Goal: Task Accomplishment & Management: Complete application form

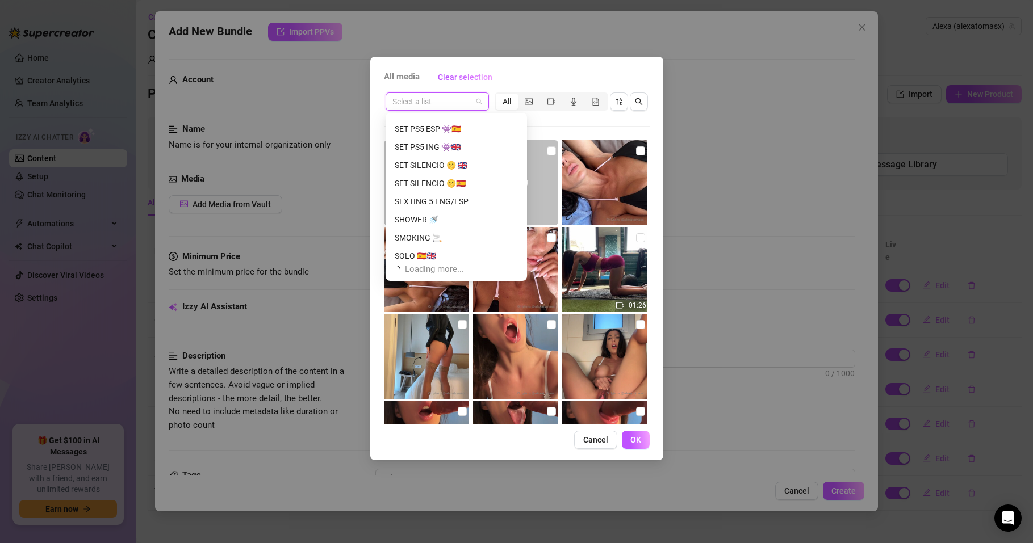
scroll to position [1308, 0]
click at [407, 249] on div "SQUIRT" at bounding box center [456, 251] width 123 height 12
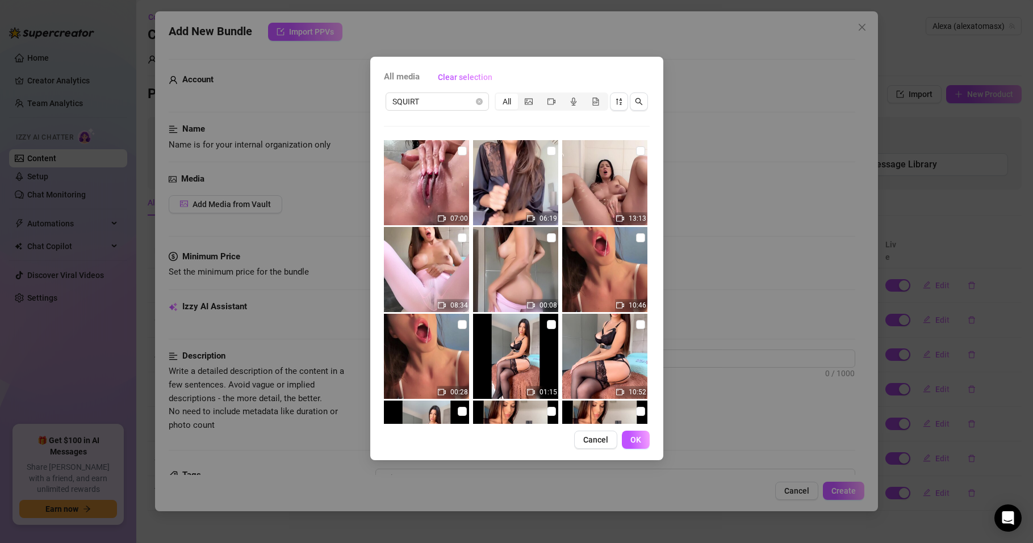
drag, startPoint x: 527, startPoint y: 65, endPoint x: 439, endPoint y: 91, distance: 91.8
click at [368, 110] on div "All media Clear selection SQUIRT All 07:00 06:19 13:13 08:34 00:08 10:46 00:28 …" at bounding box center [516, 271] width 1033 height 543
click at [524, 439] on div "Cancel OK" at bounding box center [517, 440] width 266 height 18
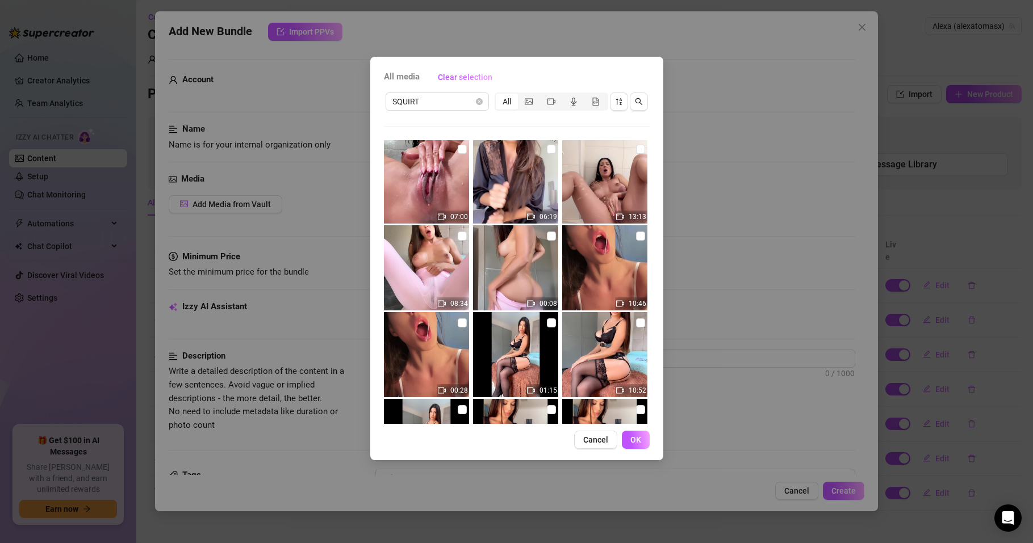
scroll to position [0, 0]
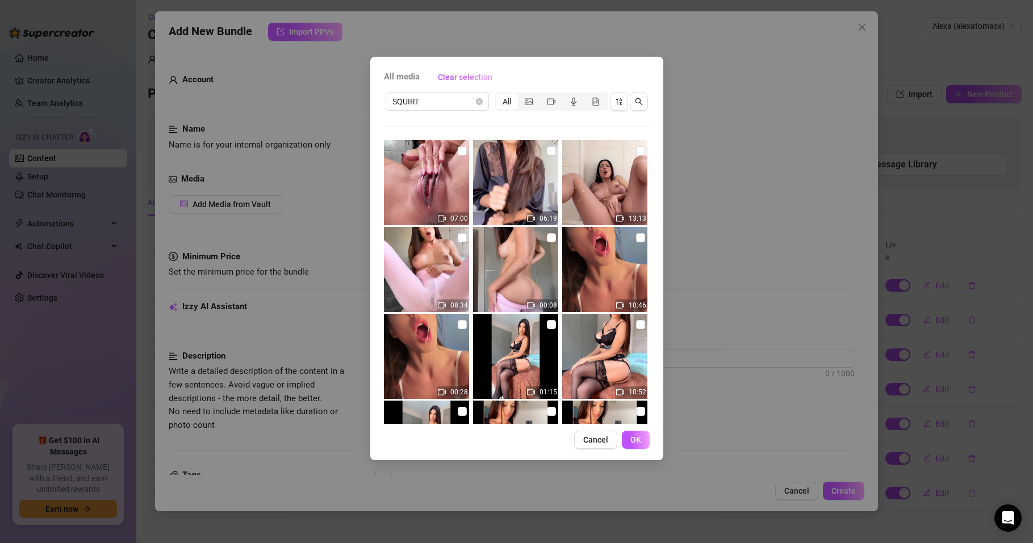
click at [531, 446] on div "Cancel OK" at bounding box center [517, 440] width 266 height 18
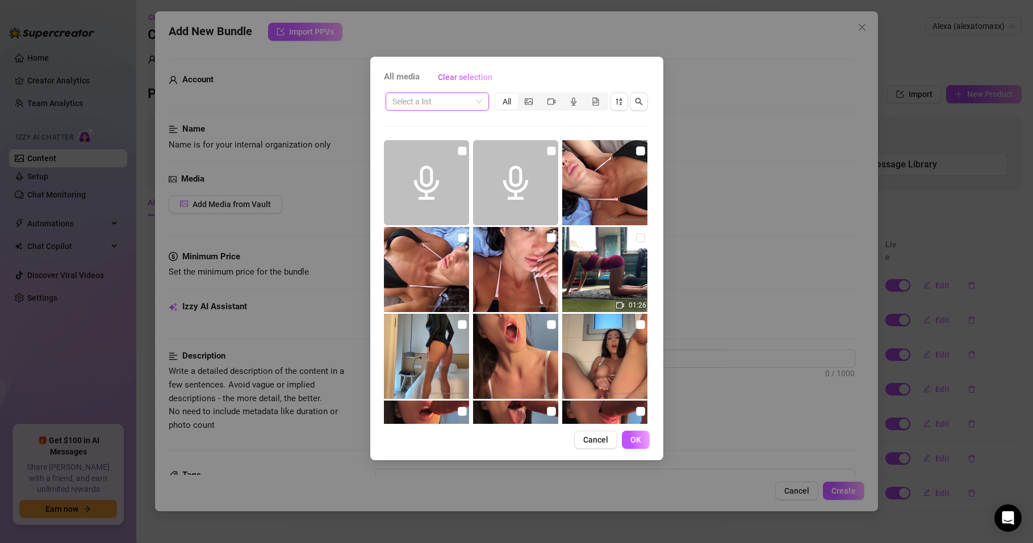
click at [454, 100] on input "search" at bounding box center [431, 101] width 79 height 17
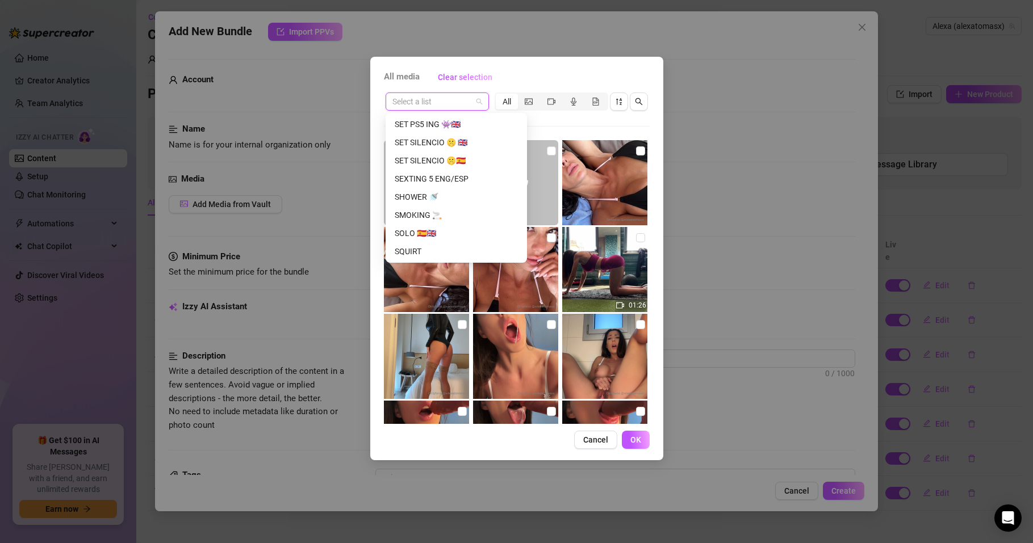
click at [454, 100] on input "search" at bounding box center [431, 101] width 79 height 17
click at [409, 233] on div "SOLO 🇪🇸🇬🇧" at bounding box center [456, 233] width 123 height 12
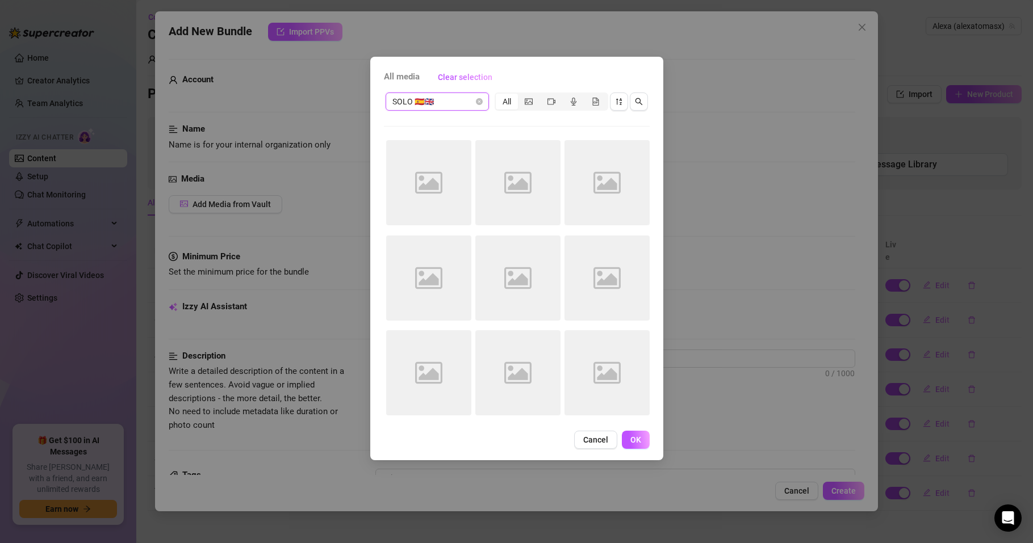
click at [593, 441] on span "Cancel" at bounding box center [595, 439] width 25 height 9
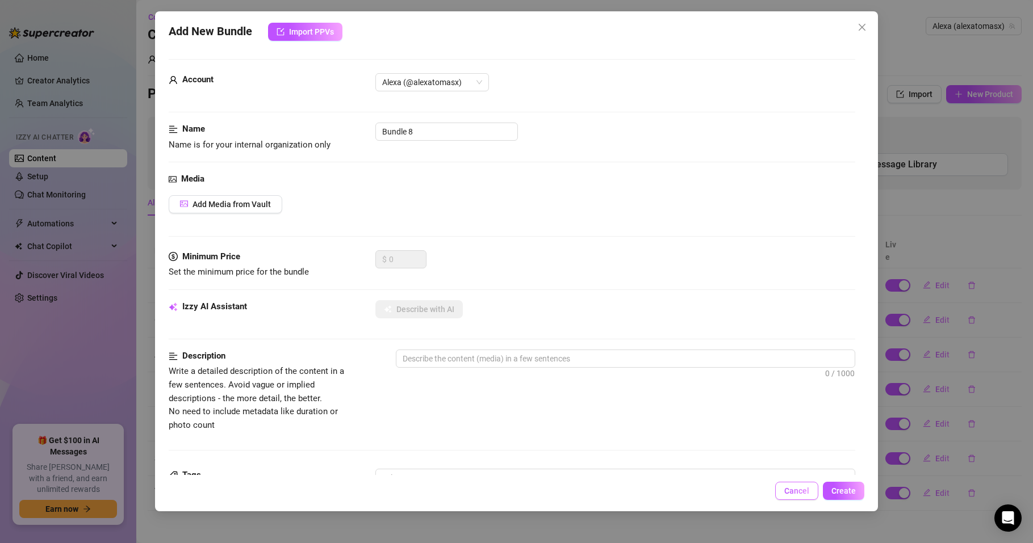
click at [795, 488] on span "Cancel" at bounding box center [796, 491] width 25 height 9
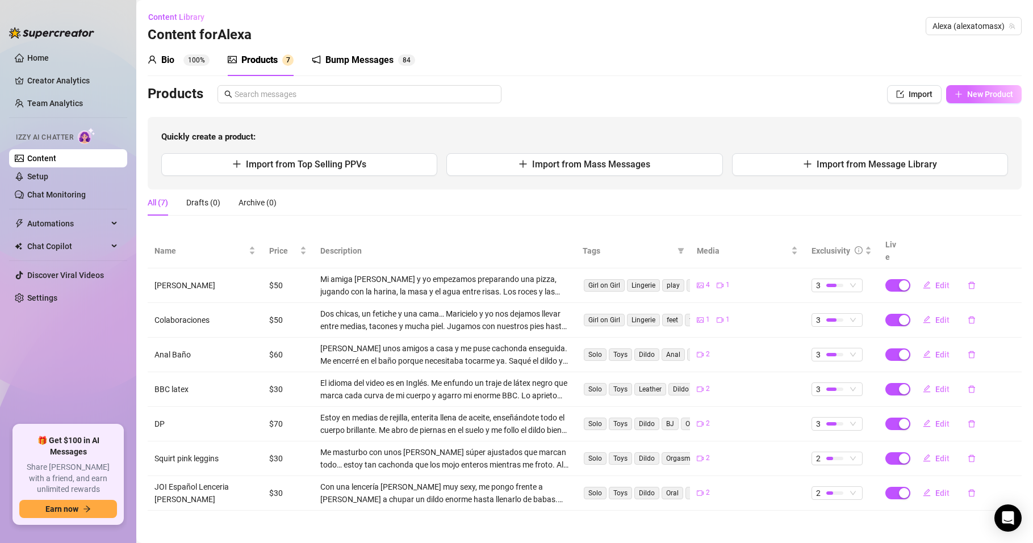
click at [968, 97] on span "New Product" at bounding box center [990, 94] width 46 height 9
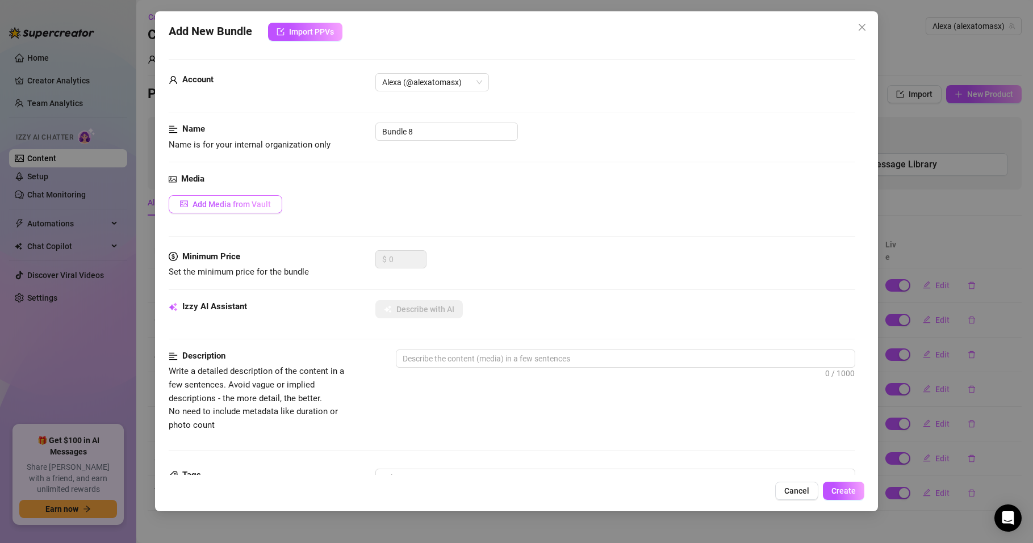
click at [242, 208] on span "Add Media from Vault" at bounding box center [231, 204] width 78 height 9
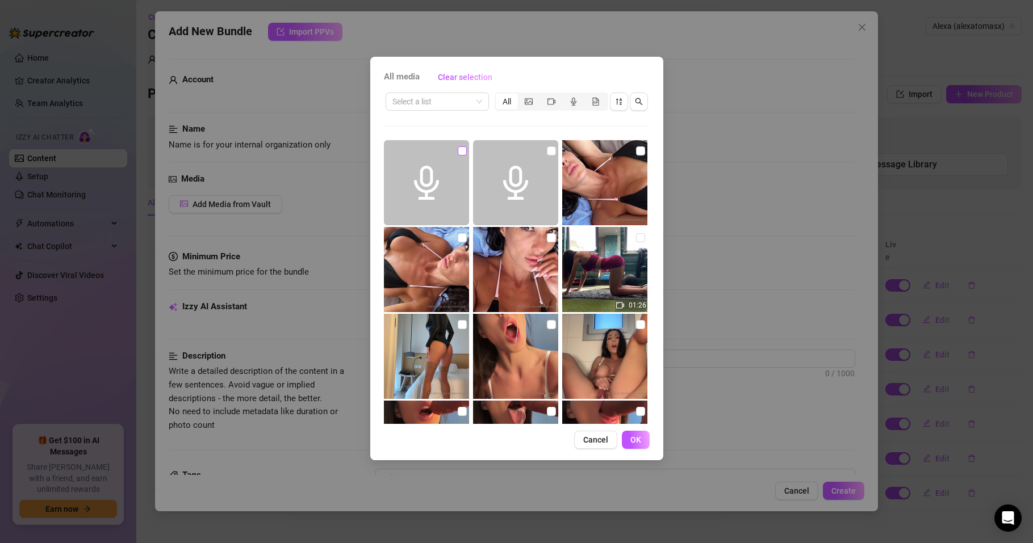
click at [459, 150] on input "checkbox" at bounding box center [462, 150] width 9 height 9
checkbox input "true"
click at [547, 151] on input "checkbox" at bounding box center [551, 150] width 9 height 9
drag, startPoint x: 547, startPoint y: 149, endPoint x: 538, endPoint y: 152, distance: 8.8
click at [547, 150] on input "checkbox" at bounding box center [551, 150] width 9 height 9
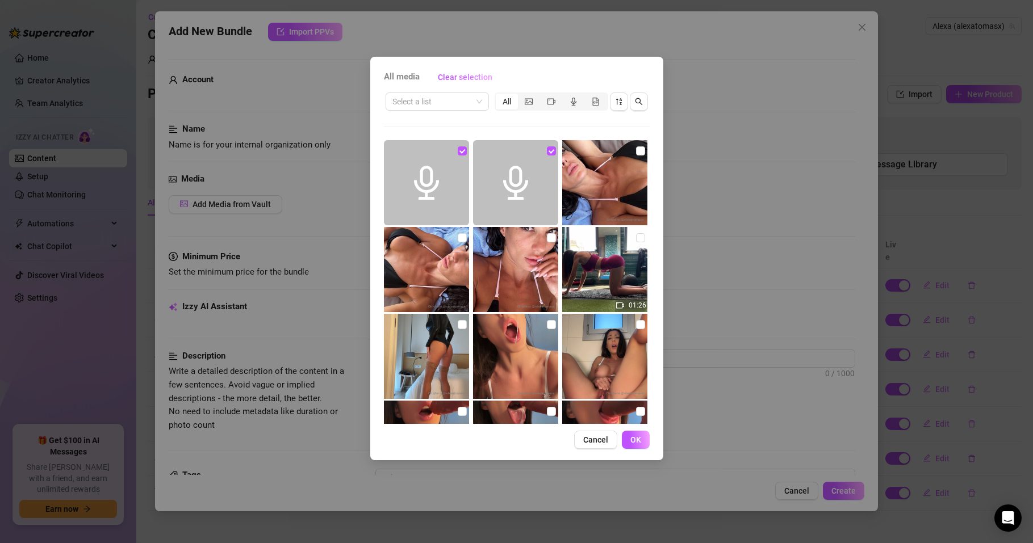
checkbox input "false"
click at [460, 150] on input "checkbox" at bounding box center [462, 150] width 9 height 9
checkbox input "false"
click at [596, 439] on span "Cancel" at bounding box center [595, 439] width 25 height 9
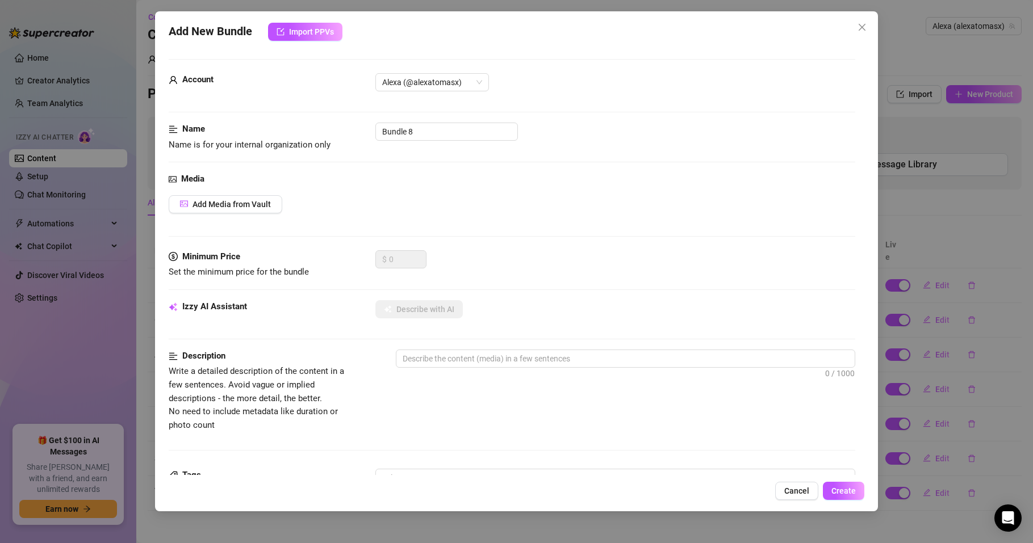
click at [551, 389] on div "0 / 1000" at bounding box center [625, 374] width 459 height 49
drag, startPoint x: 406, startPoint y: 128, endPoint x: 363, endPoint y: 125, distance: 42.7
click at [363, 125] on div "Name Name is for your internal organization only Bundle 8" at bounding box center [512, 137] width 686 height 29
type input "Foot fetish 1"
click at [408, 192] on div "Media Add Media from Vault" at bounding box center [512, 212] width 686 height 78
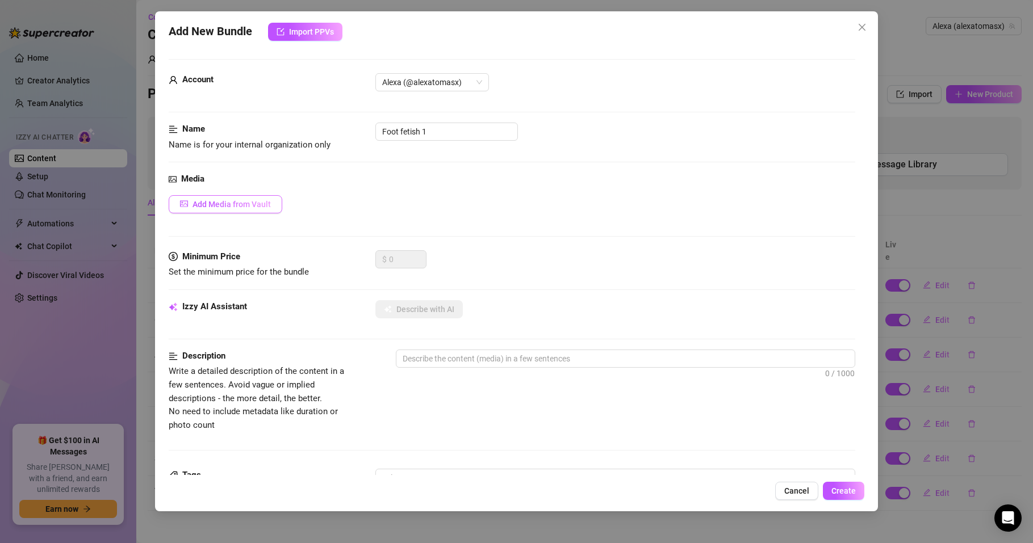
click at [236, 206] on span "Add Media from Vault" at bounding box center [231, 204] width 78 height 9
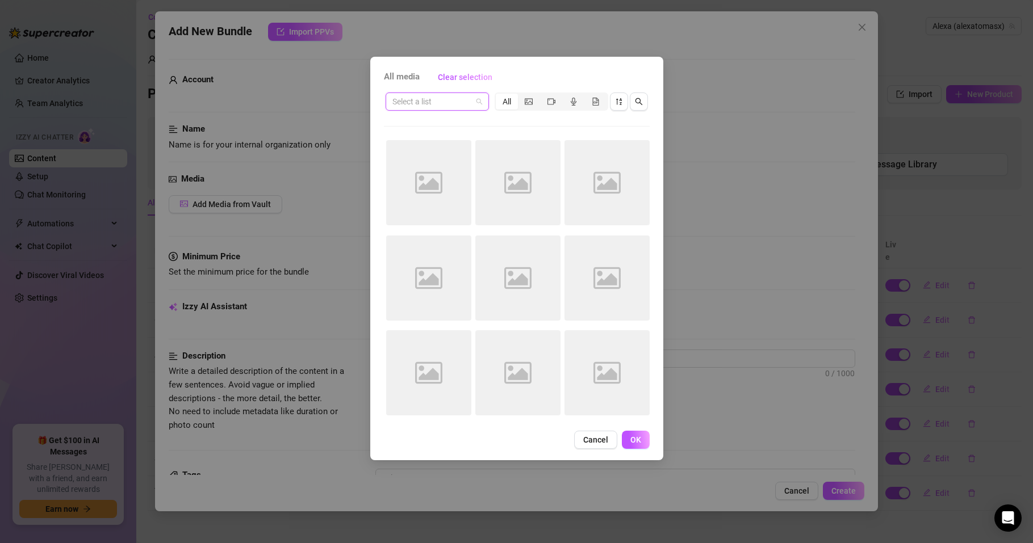
click at [446, 104] on input "search" at bounding box center [431, 101] width 79 height 17
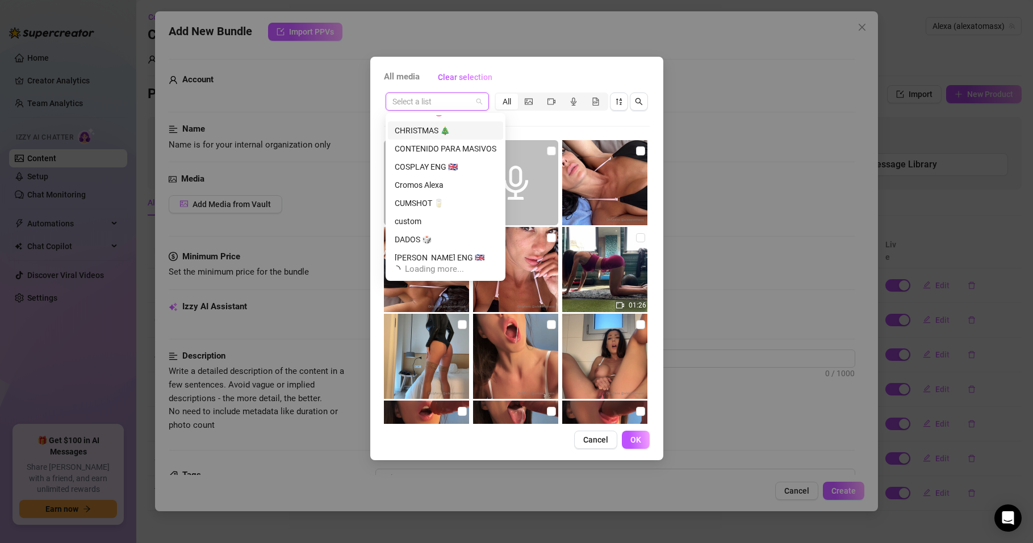
scroll to position [218, 0]
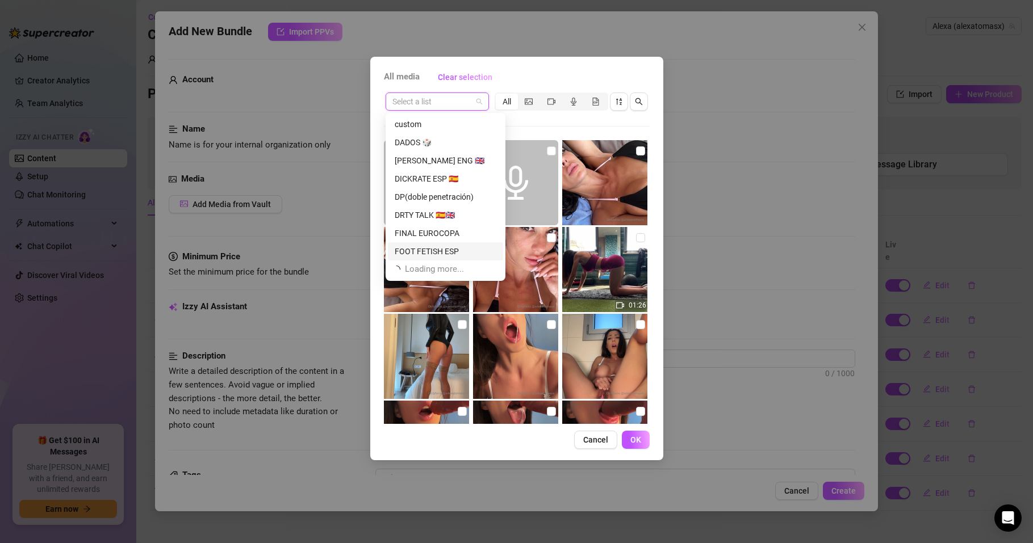
click at [431, 253] on div "FOOT FETISH ESP" at bounding box center [446, 251] width 102 height 12
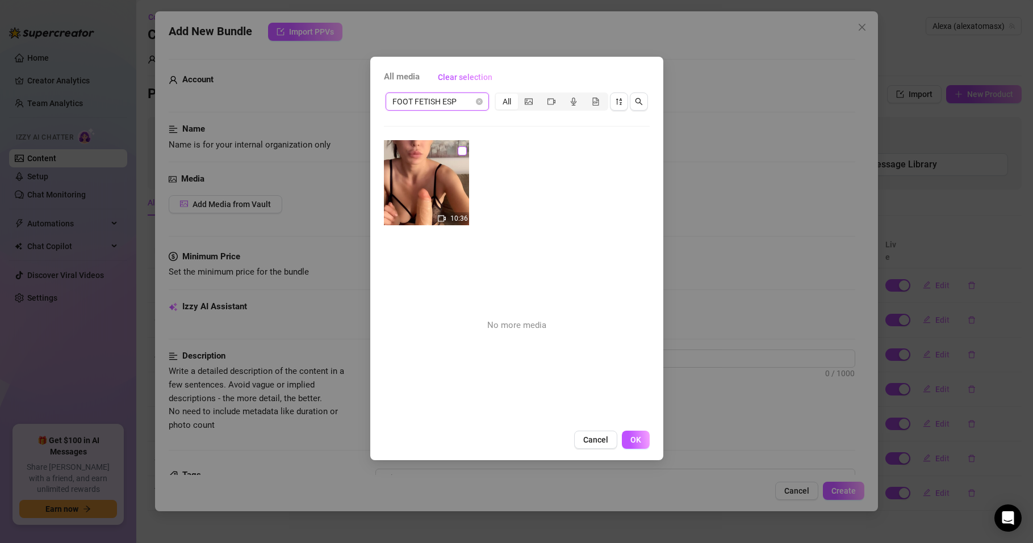
click at [460, 149] on input "checkbox" at bounding box center [462, 150] width 9 height 9
checkbox input "true"
click at [638, 440] on span "OK" at bounding box center [635, 439] width 11 height 9
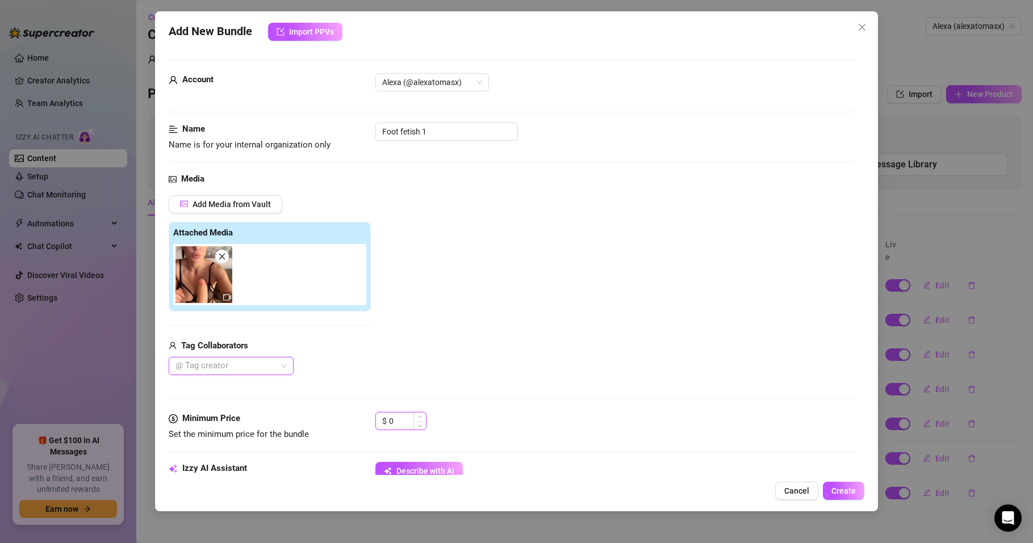
click at [401, 424] on input "0" at bounding box center [407, 421] width 37 height 17
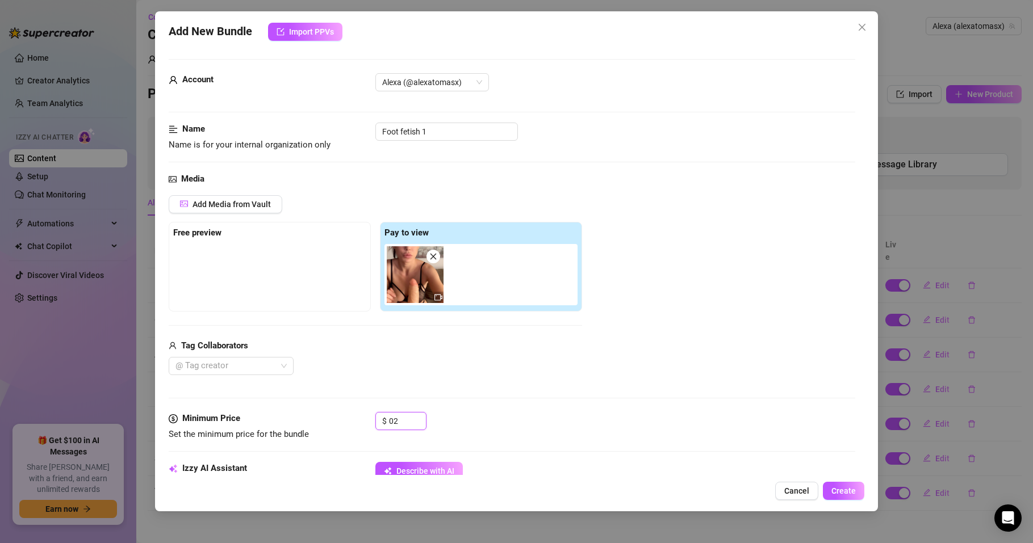
drag, startPoint x: 404, startPoint y: 420, endPoint x: 373, endPoint y: 417, distance: 30.8
click at [373, 417] on div "Minimum Price Set the minimum price for the bundle $ 02" at bounding box center [512, 426] width 686 height 29
type input "20"
click at [420, 344] on div "Tag Collaborators" at bounding box center [375, 347] width 413 height 14
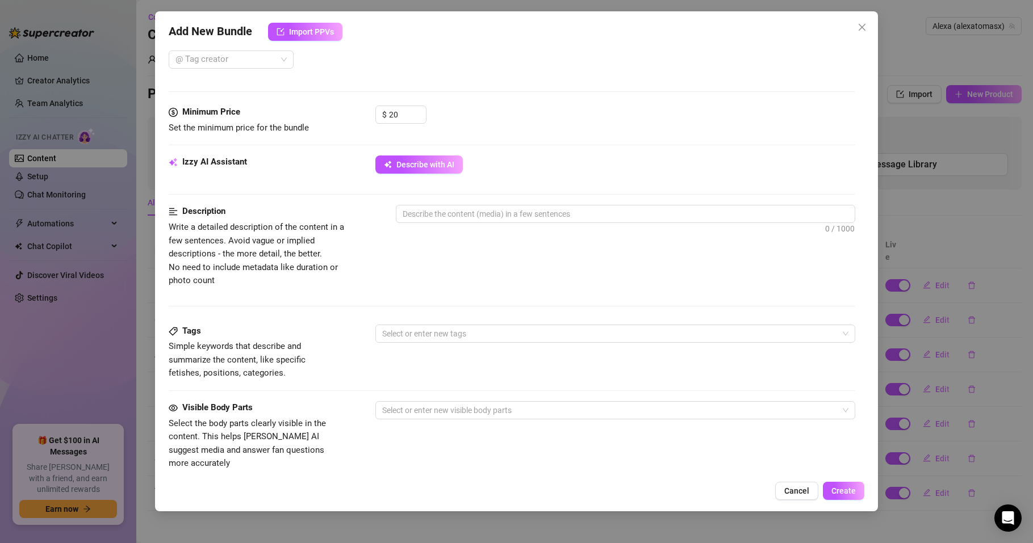
scroll to position [341, 0]
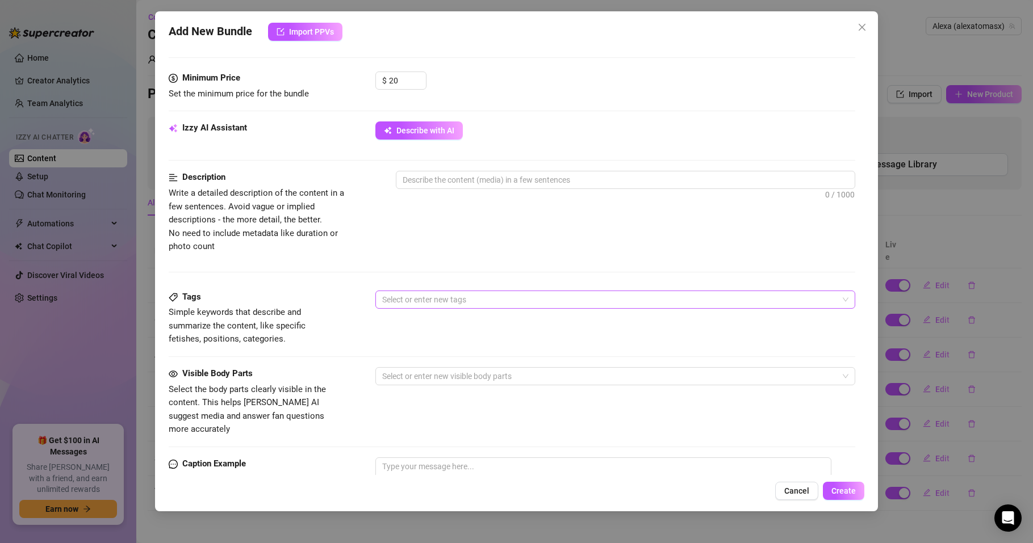
click at [456, 305] on div at bounding box center [609, 300] width 463 height 16
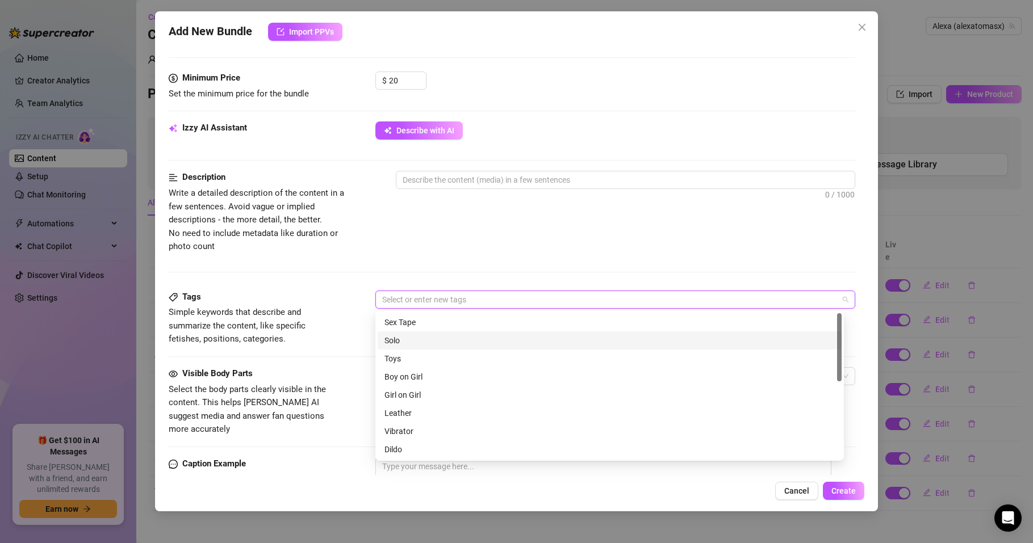
click at [399, 337] on div "Solo" at bounding box center [609, 340] width 450 height 12
click at [393, 359] on div "Toys" at bounding box center [609, 359] width 450 height 12
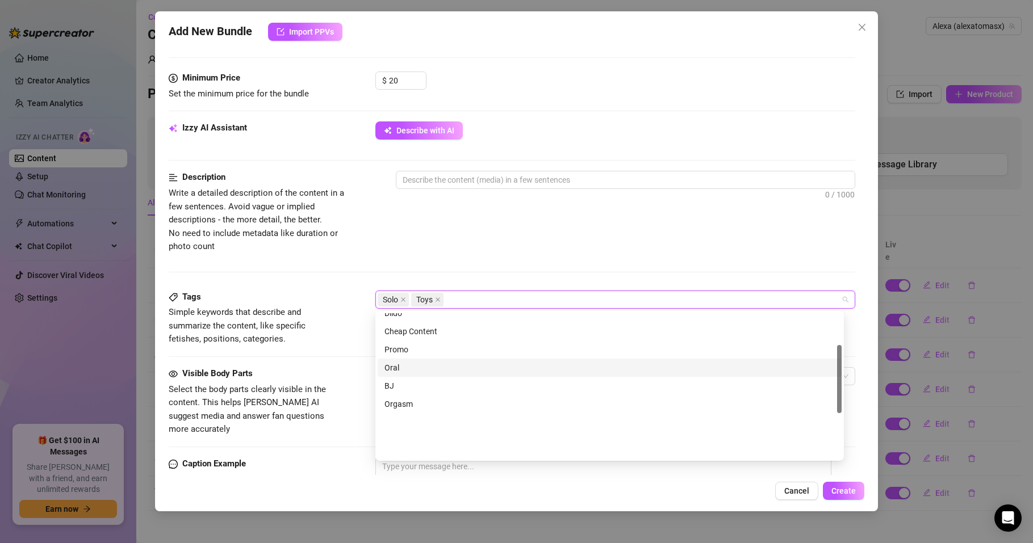
scroll to position [68, 0]
click at [397, 380] on div "Dildo" at bounding box center [609, 382] width 450 height 12
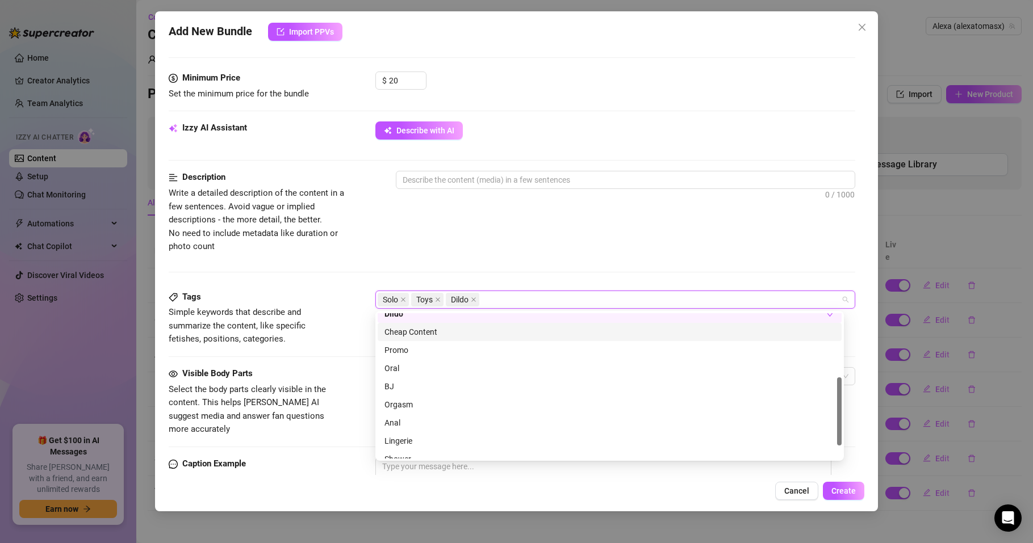
scroll to position [164, 0]
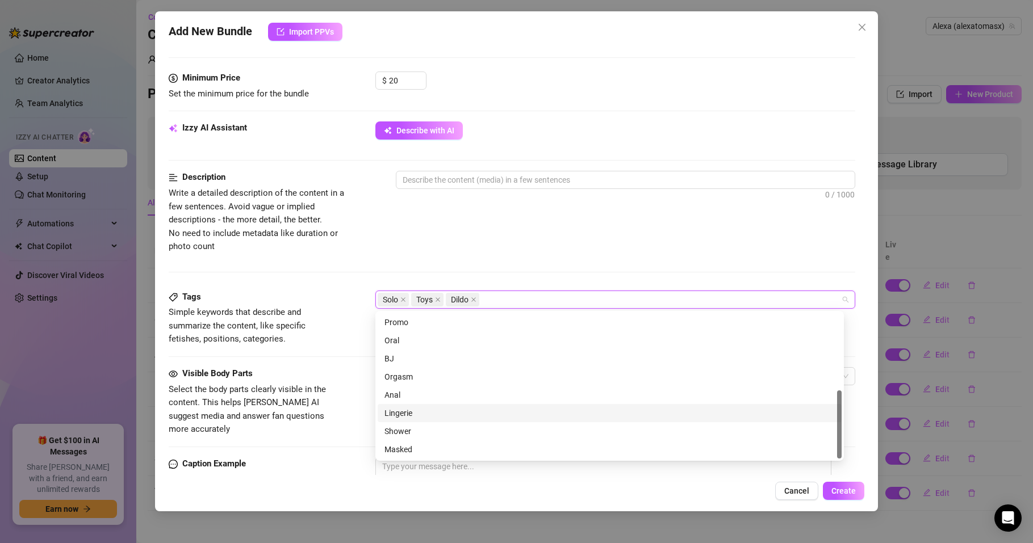
click at [393, 411] on div "Lingerie" at bounding box center [609, 413] width 450 height 12
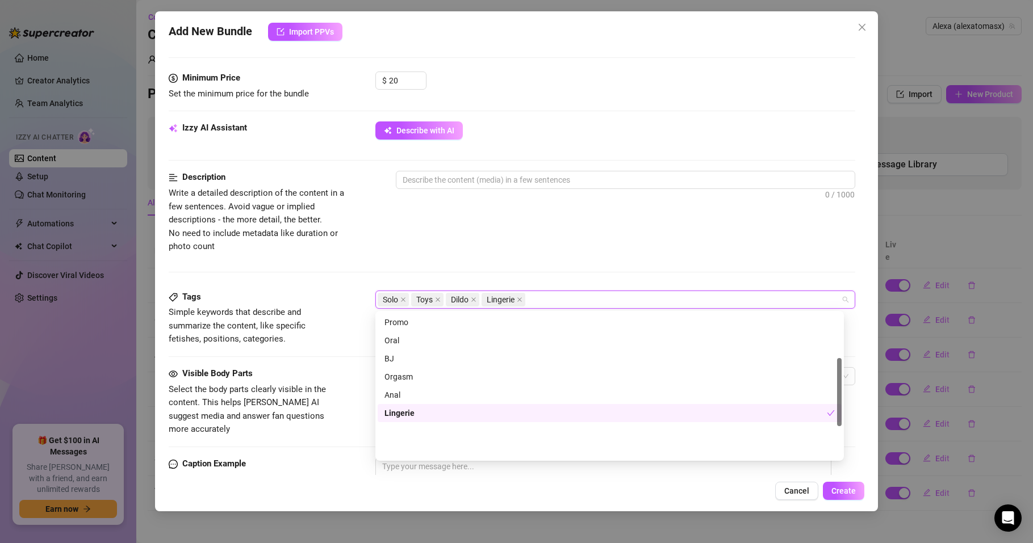
scroll to position [95, 0]
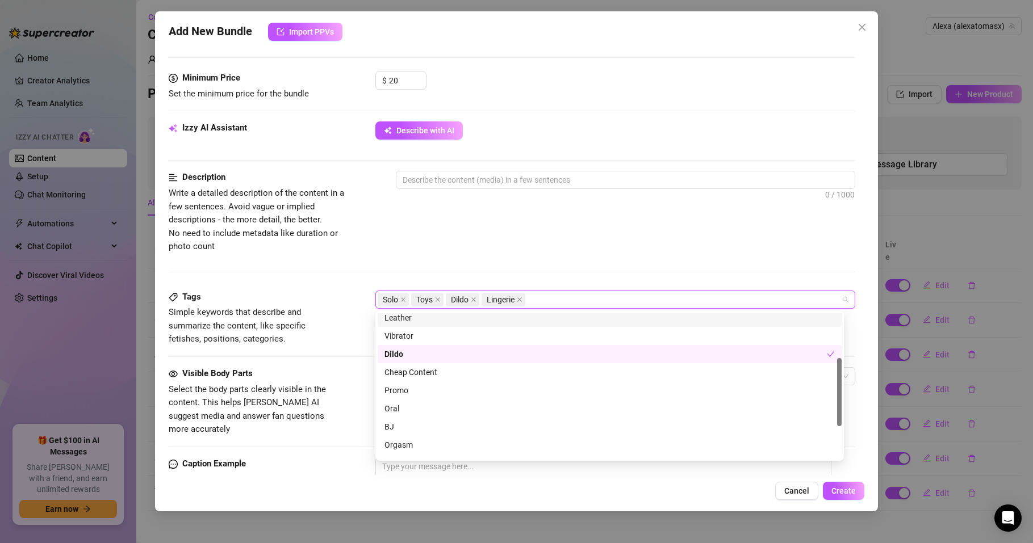
click at [555, 298] on div "Solo Toys Dildo Lingerie" at bounding box center [609, 300] width 463 height 16
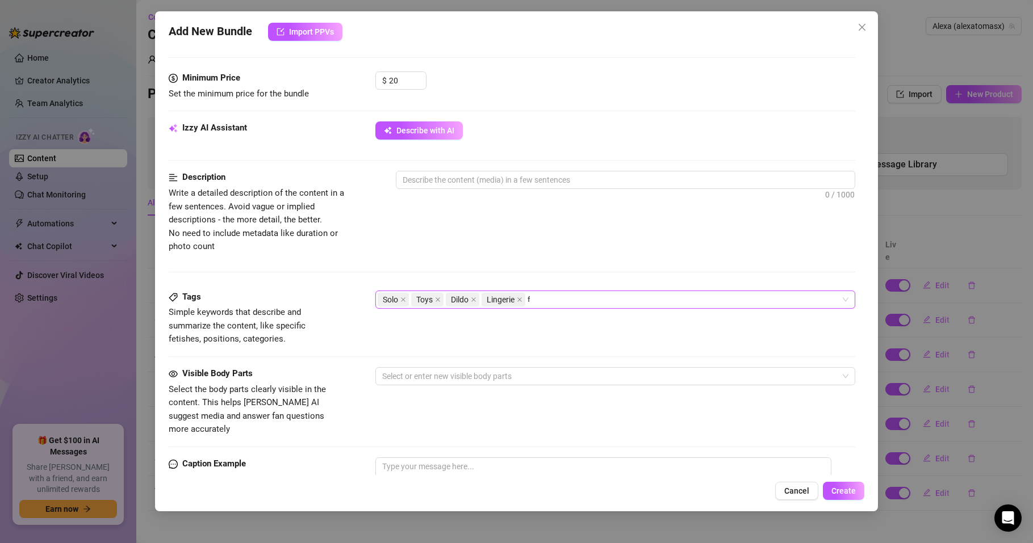
scroll to position [0, 0]
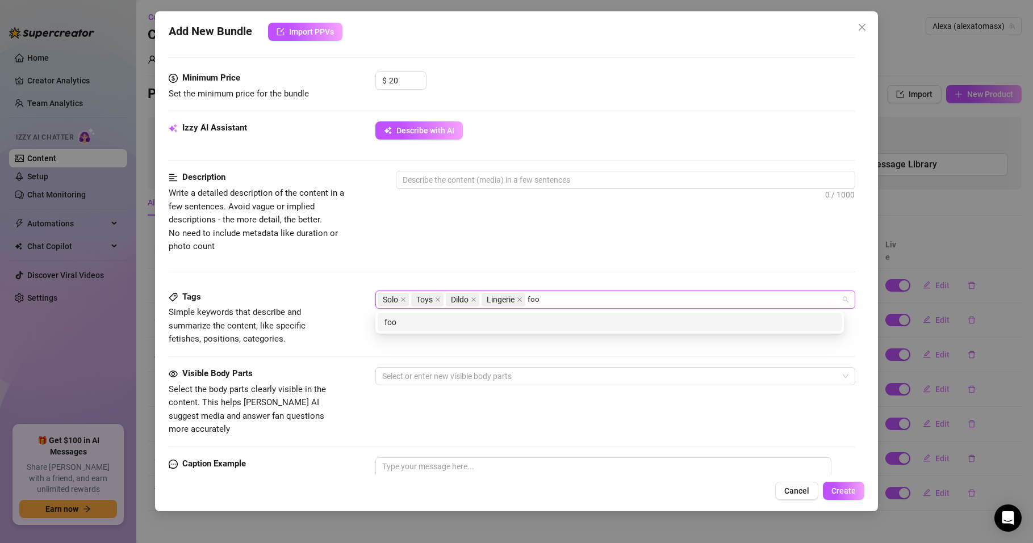
type input "foot"
click at [462, 321] on div "foot" at bounding box center [609, 322] width 450 height 12
type input "socks"
click at [413, 324] on div "socks" at bounding box center [609, 322] width 450 height 12
type input "feet"
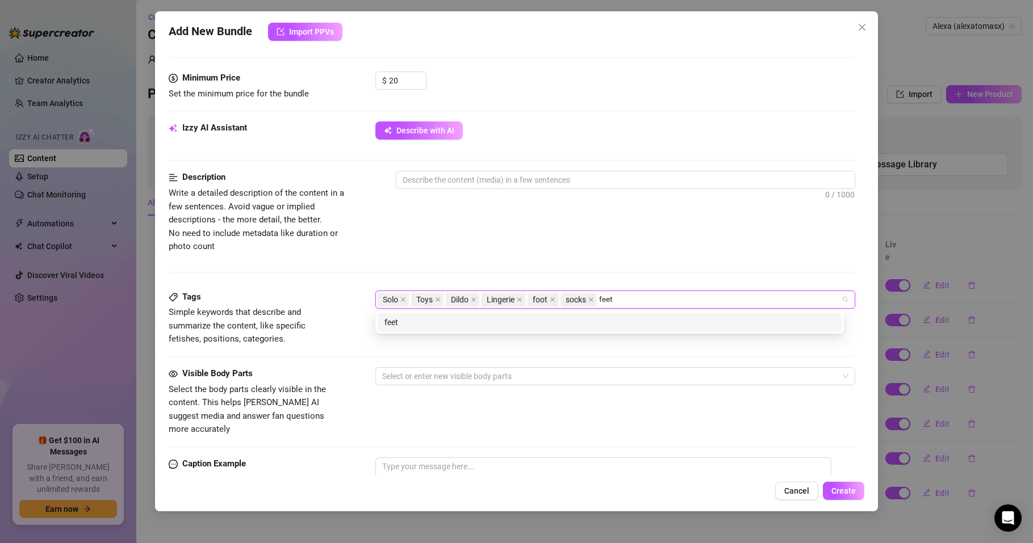
click at [447, 317] on div "feet" at bounding box center [609, 322] width 450 height 12
type input "fetish"
click at [404, 321] on div "fetish" at bounding box center [609, 322] width 450 height 12
type input "[PERSON_NAME]"
click at [395, 324] on div "[PERSON_NAME]" at bounding box center [609, 322] width 450 height 12
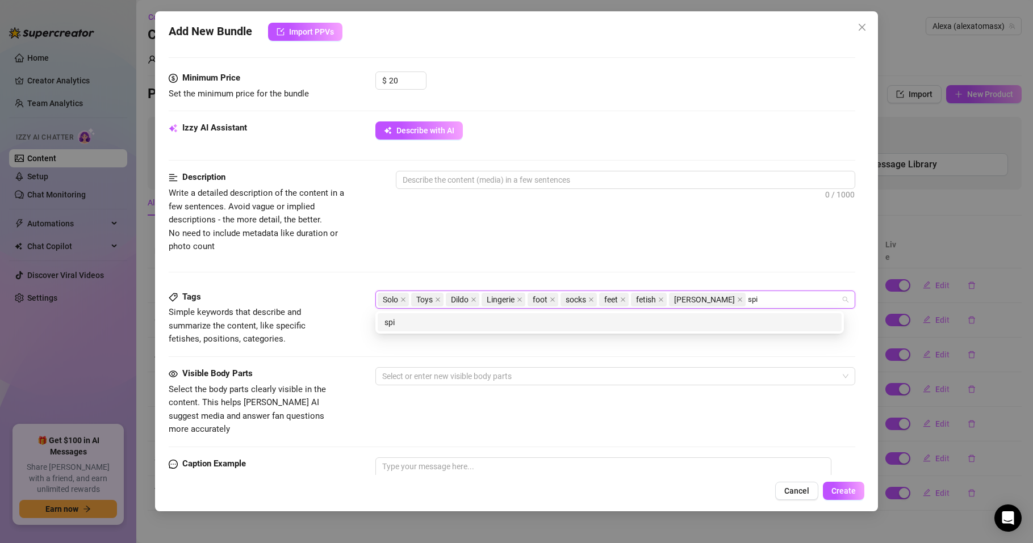
type input "spit"
click at [412, 325] on div "spit" at bounding box center [609, 322] width 450 height 12
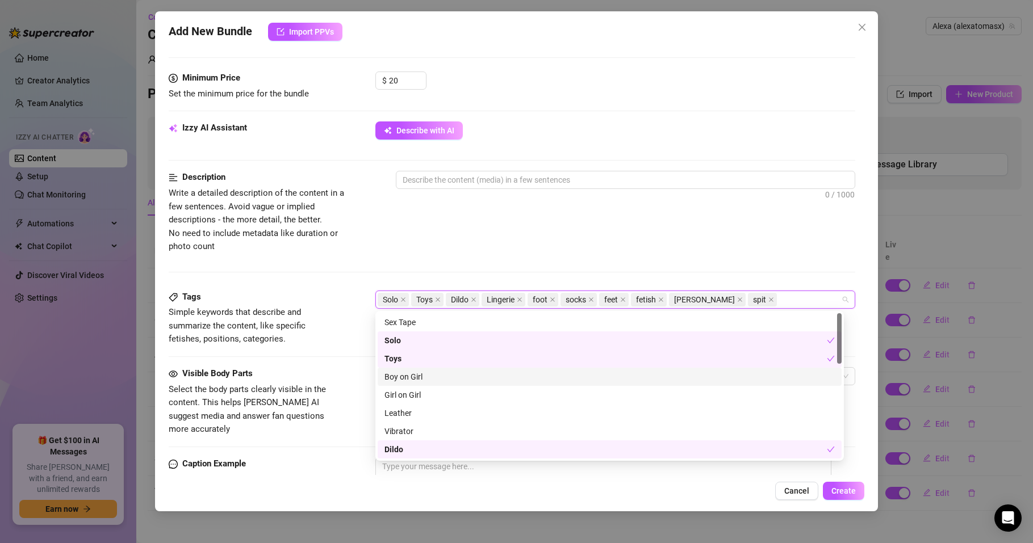
click at [338, 355] on div "Tags Simple keywords that describe and summarize the content, like specific fet…" at bounding box center [512, 329] width 686 height 77
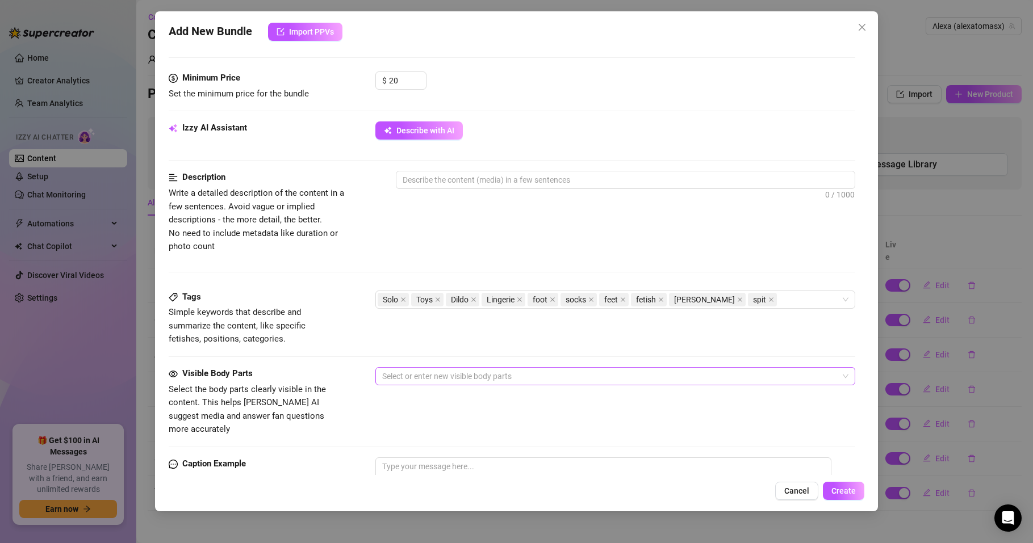
click at [415, 377] on div at bounding box center [609, 376] width 463 height 16
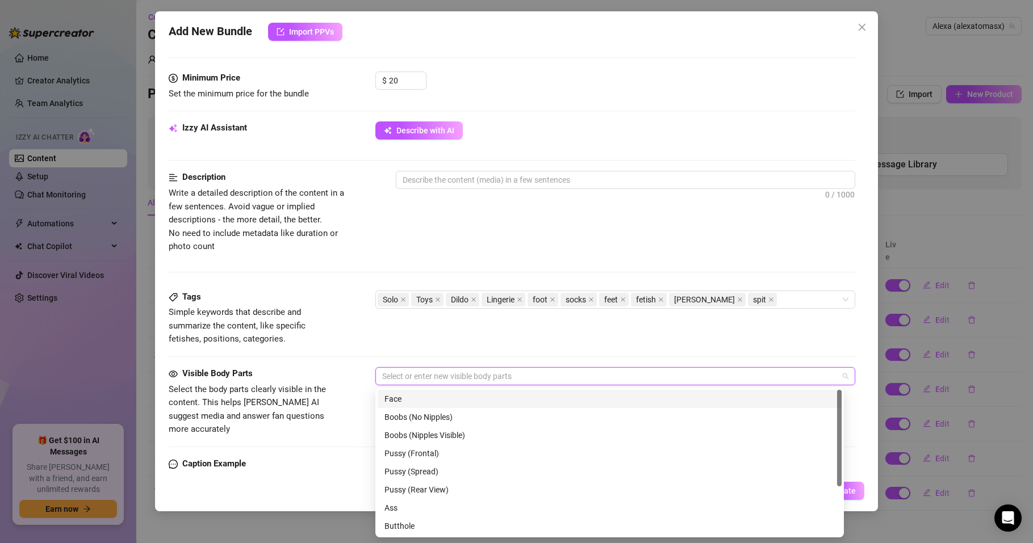
click at [404, 396] on div "Face" at bounding box center [609, 399] width 450 height 12
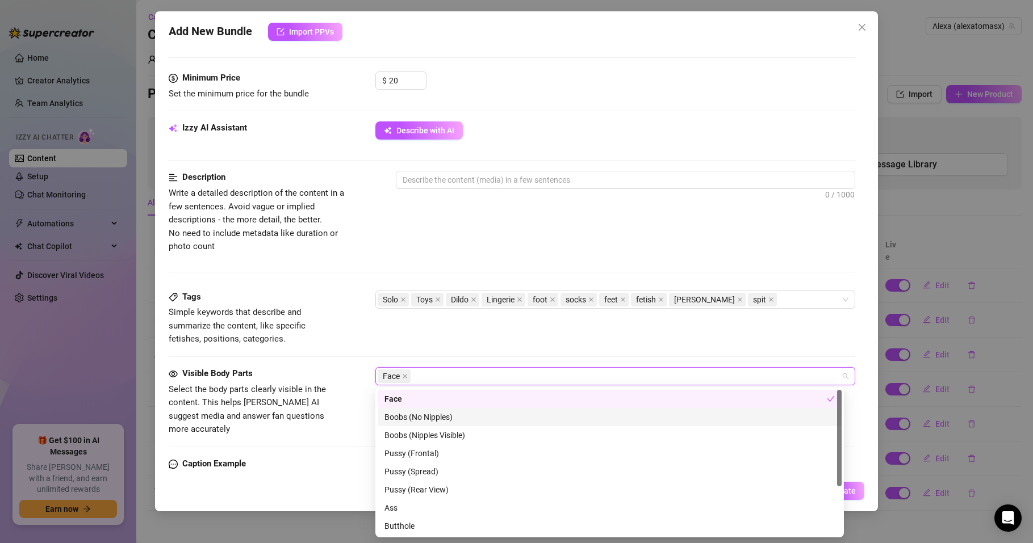
click at [416, 416] on div "Boobs (No Nipples)" at bounding box center [609, 417] width 450 height 12
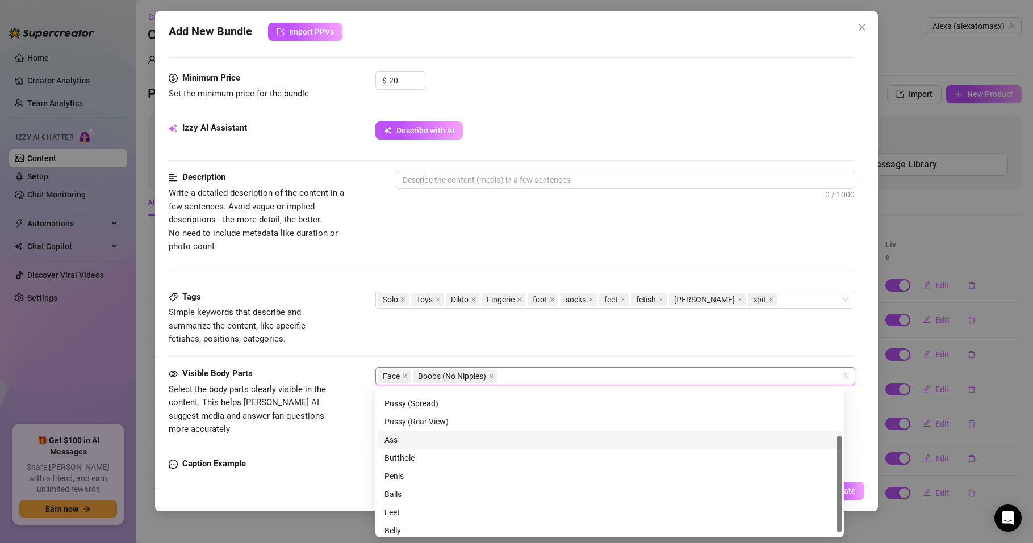
scroll to position [73, 0]
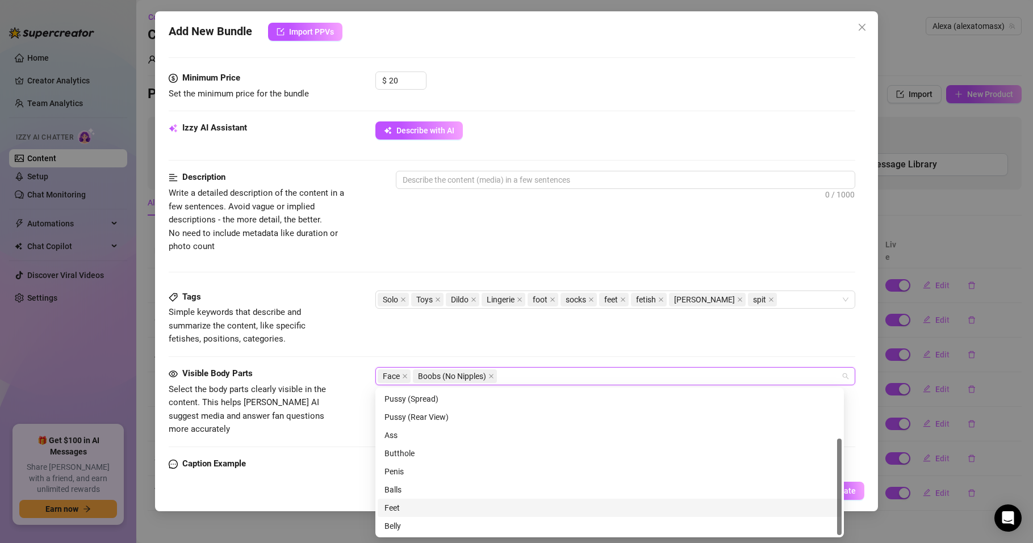
click at [395, 505] on div "Feet" at bounding box center [609, 508] width 450 height 12
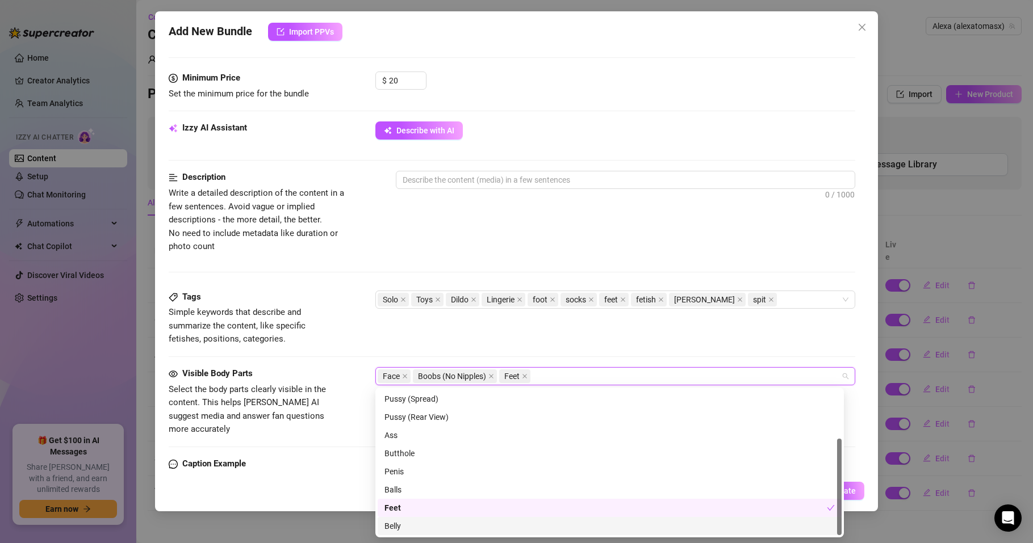
click at [396, 523] on div "Belly" at bounding box center [609, 526] width 450 height 12
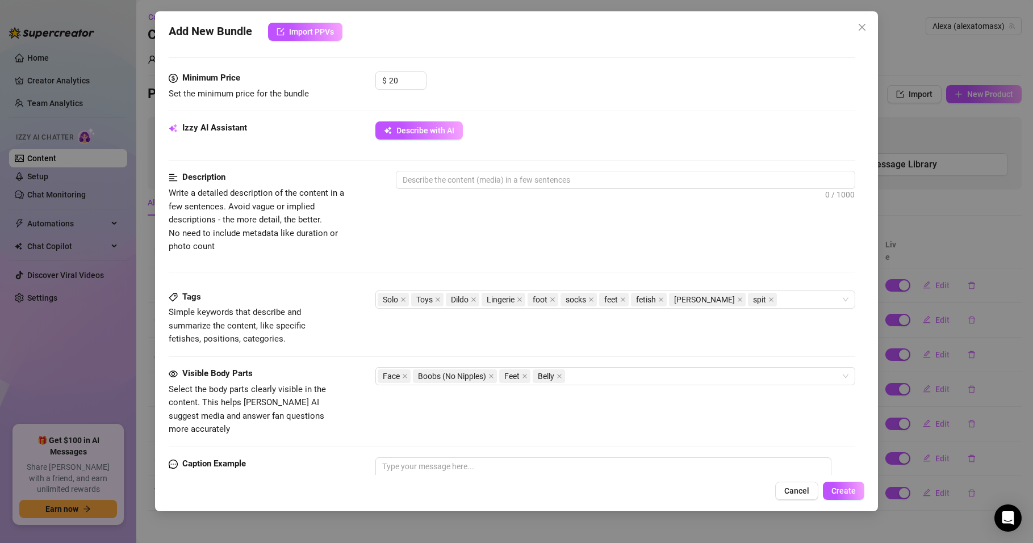
click at [349, 429] on div "Visible Body Parts Select the body parts clearly visible in the content. This h…" at bounding box center [512, 412] width 686 height 90
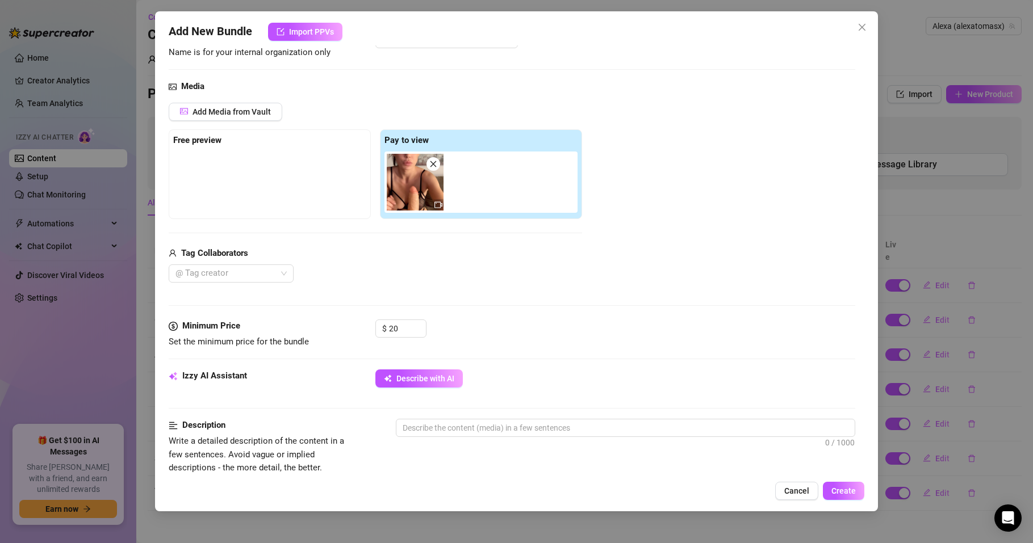
scroll to position [68, 0]
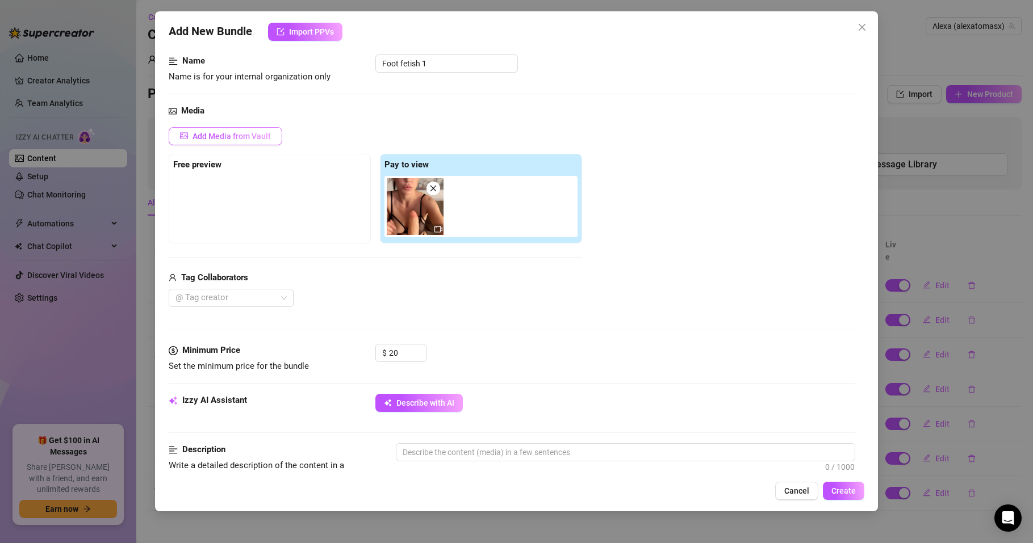
click at [238, 138] on span "Add Media from Vault" at bounding box center [231, 136] width 78 height 9
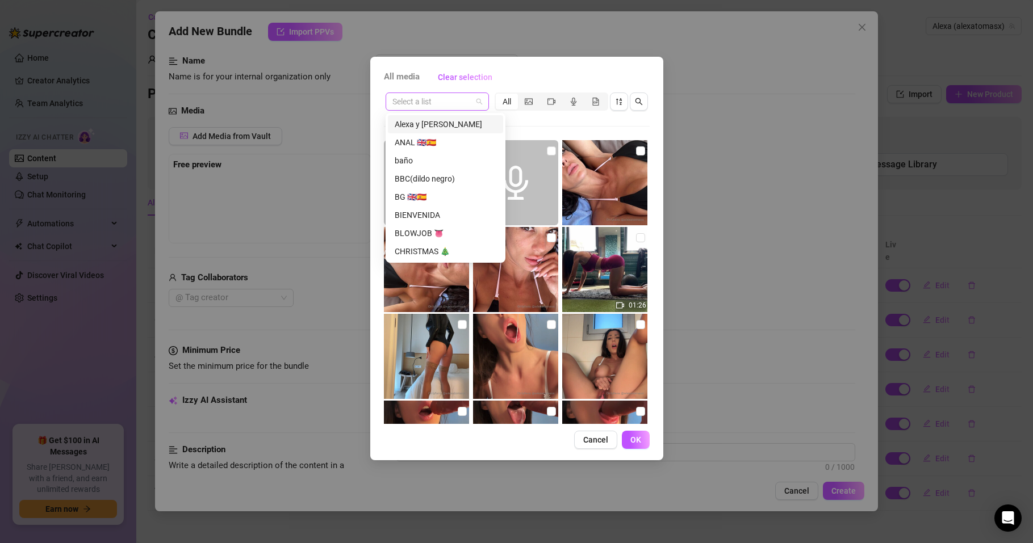
click at [483, 102] on div "Select a list" at bounding box center [437, 102] width 103 height 18
drag, startPoint x: 538, startPoint y: 82, endPoint x: 523, endPoint y: 77, distance: 15.4
click at [538, 81] on div "All media Clear selection" at bounding box center [517, 77] width 266 height 18
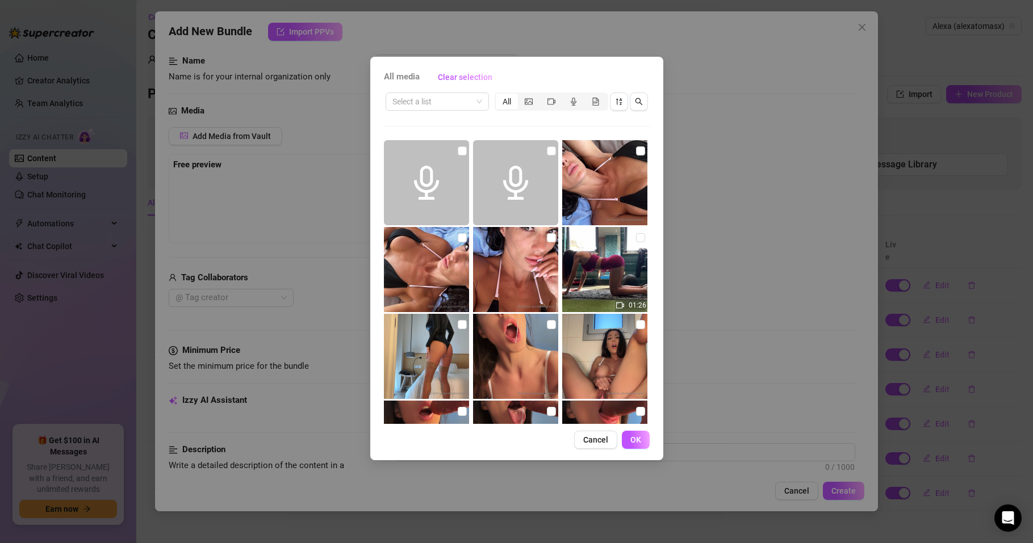
click at [606, 440] on span "Cancel" at bounding box center [595, 439] width 25 height 9
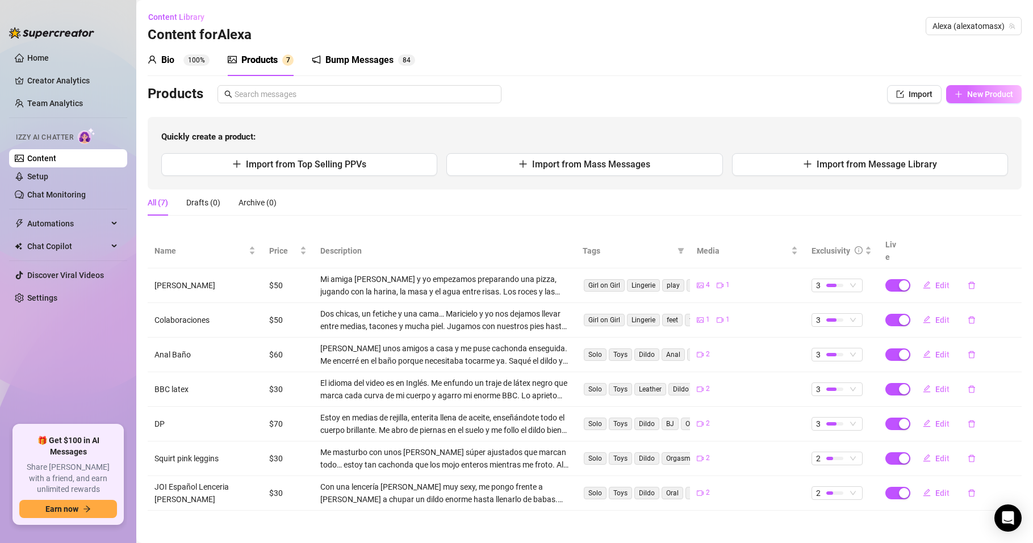
click at [975, 93] on span "New Product" at bounding box center [990, 94] width 46 height 9
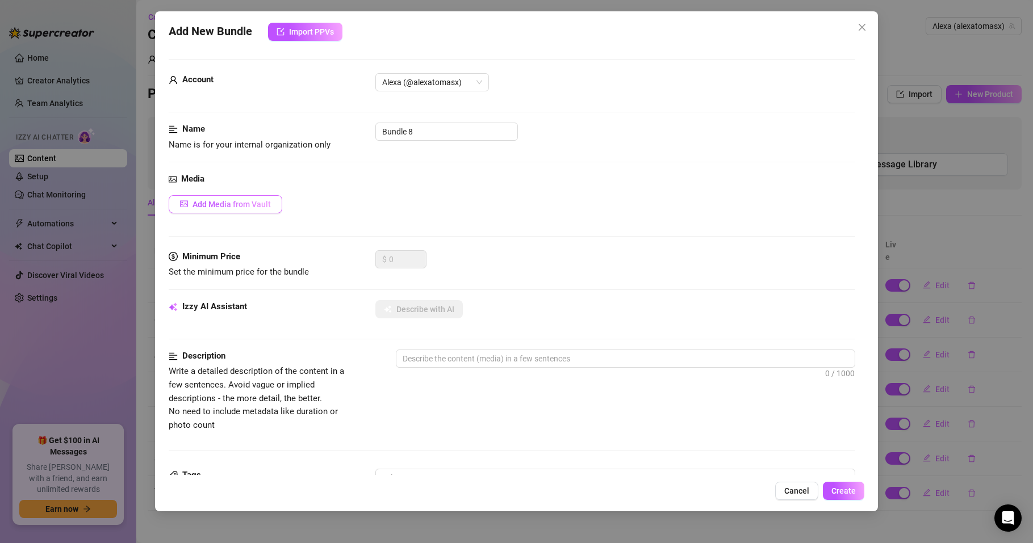
click at [221, 200] on span "Add Media from Vault" at bounding box center [231, 204] width 78 height 9
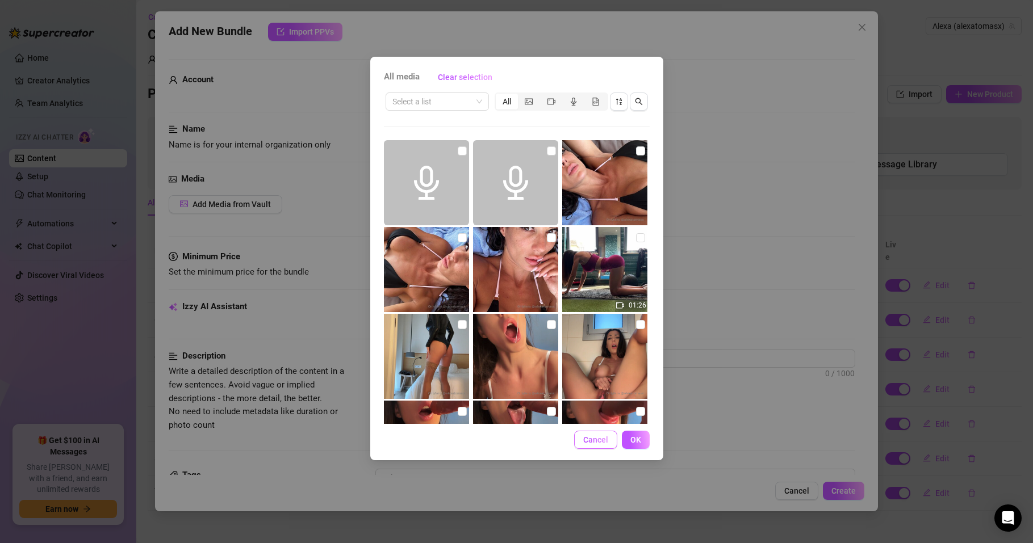
click at [597, 438] on span "Cancel" at bounding box center [595, 439] width 25 height 9
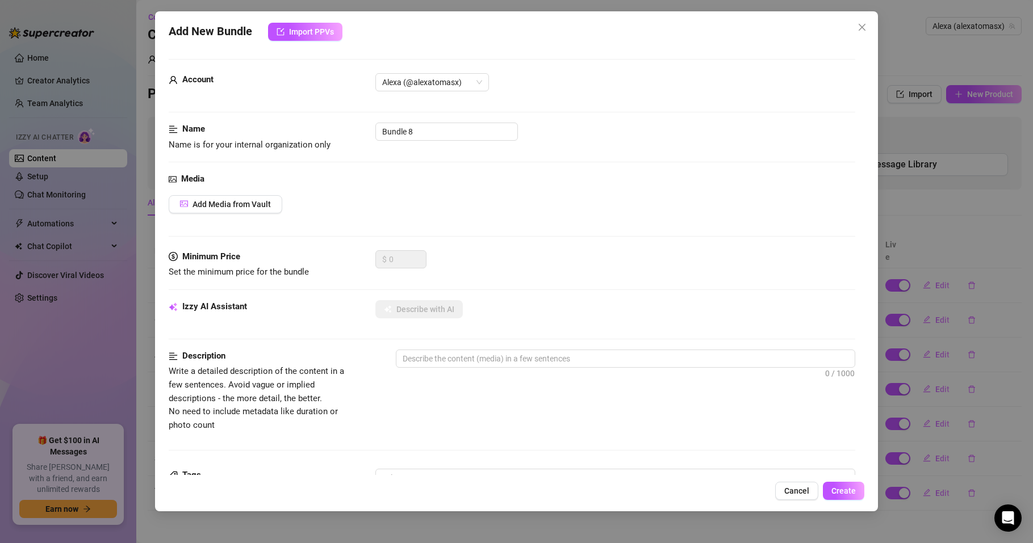
click at [76, 361] on div "Add New Bundle Import PPVs Account Alexa (@alexatomasx) Name Name is for your i…" at bounding box center [516, 271] width 1033 height 543
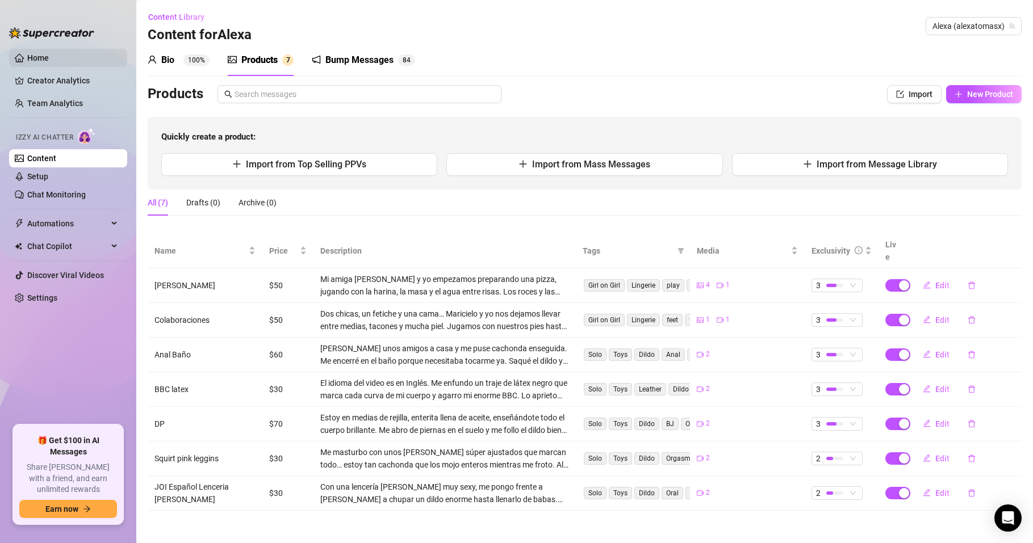
click at [49, 58] on link "Home" at bounding box center [38, 57] width 22 height 9
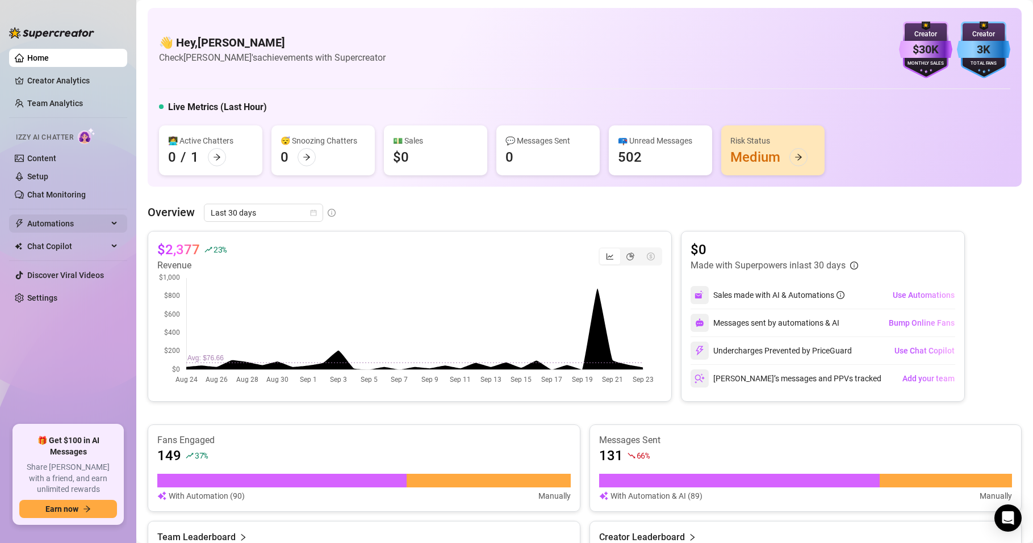
click at [58, 220] on span "Automations" at bounding box center [67, 224] width 81 height 18
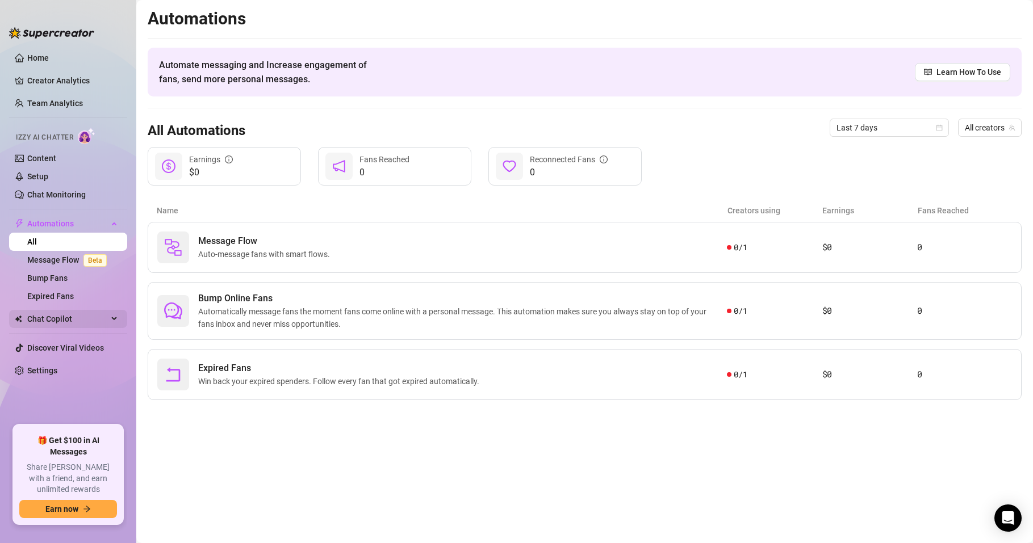
click at [61, 320] on span "Chat Copilot" at bounding box center [67, 319] width 81 height 18
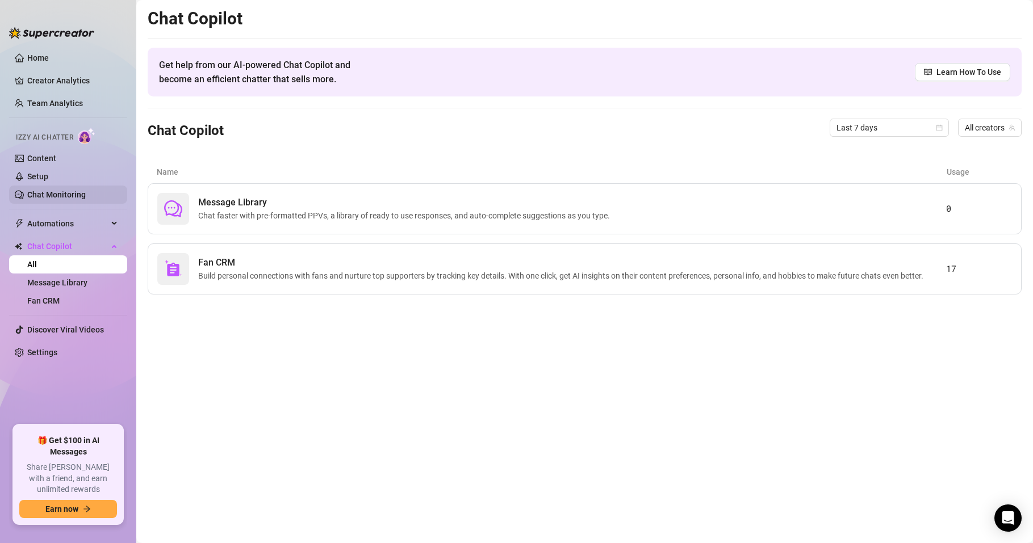
click at [85, 192] on link "Chat Monitoring" at bounding box center [56, 194] width 58 height 9
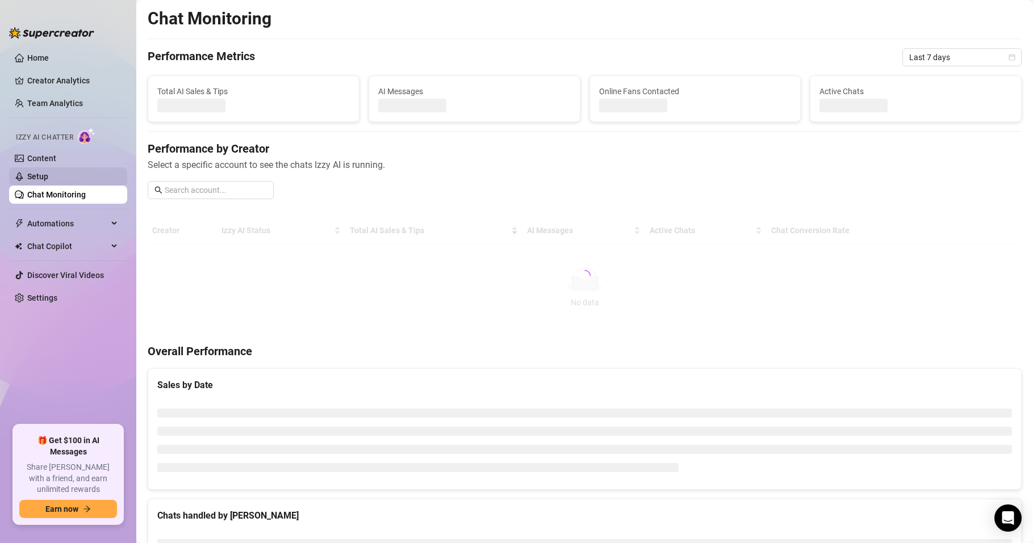
click at [48, 177] on link "Setup" at bounding box center [37, 176] width 21 height 9
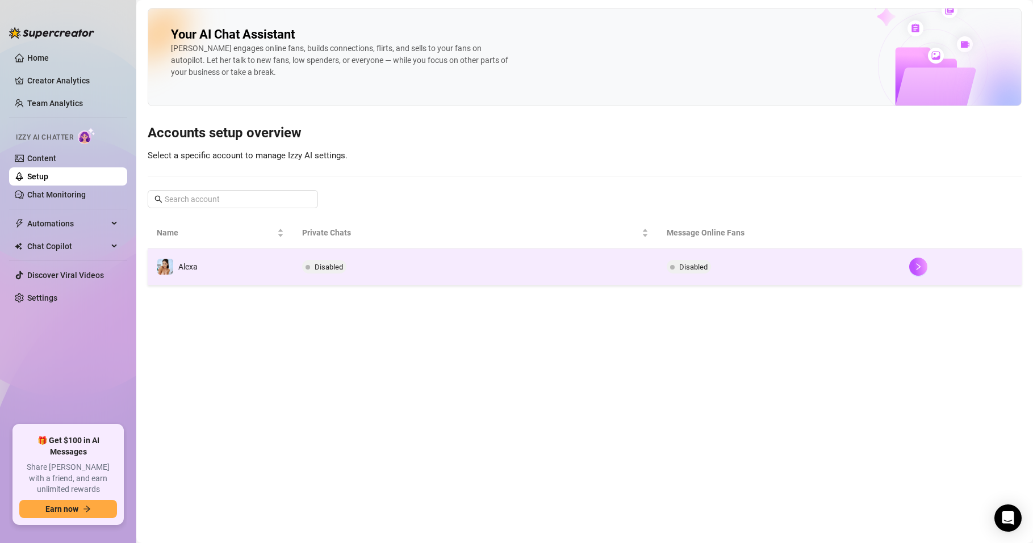
click at [685, 271] on span "Disabled" at bounding box center [693, 267] width 28 height 9
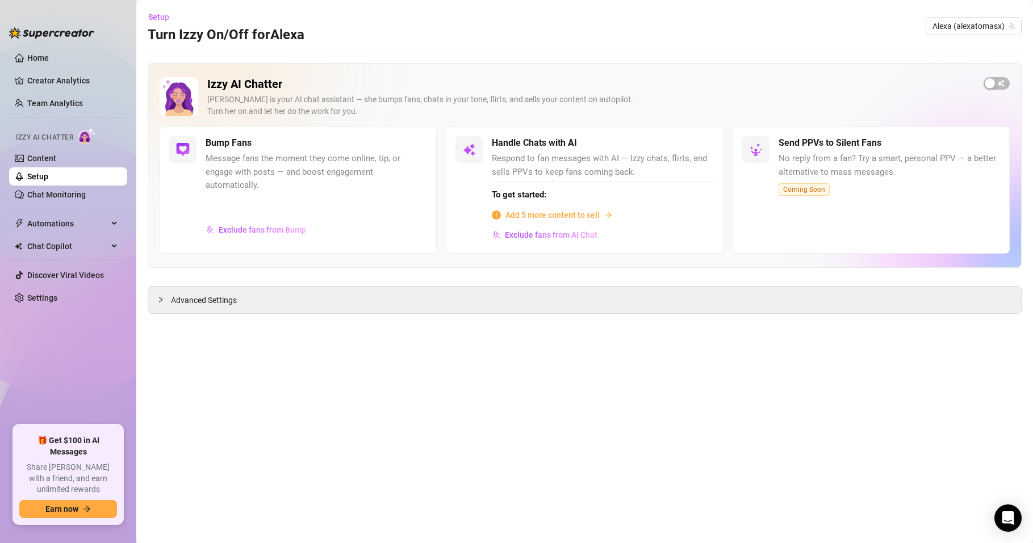
click at [558, 212] on span "Add 5 more content to sell" at bounding box center [552, 215] width 94 height 12
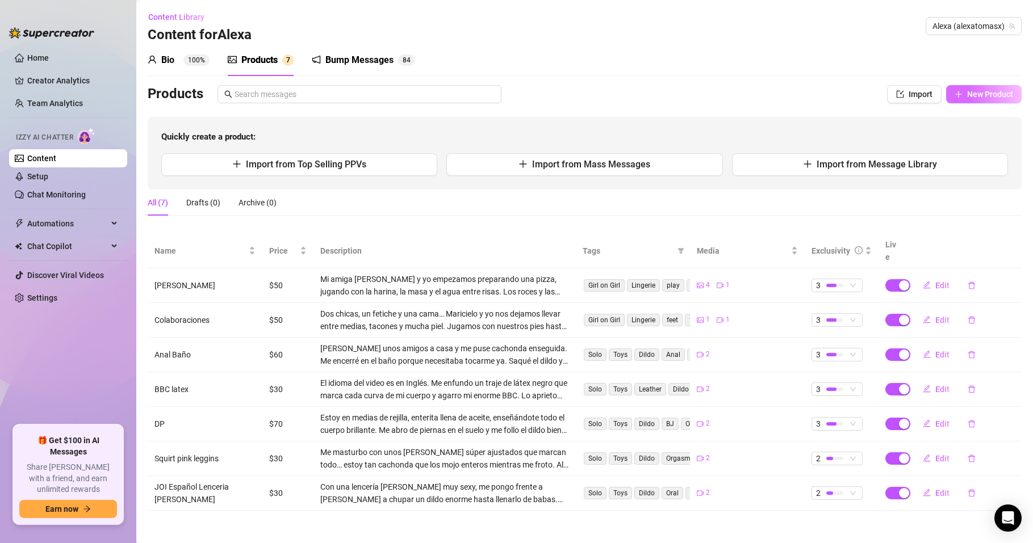
click at [974, 97] on span "New Product" at bounding box center [990, 94] width 46 height 9
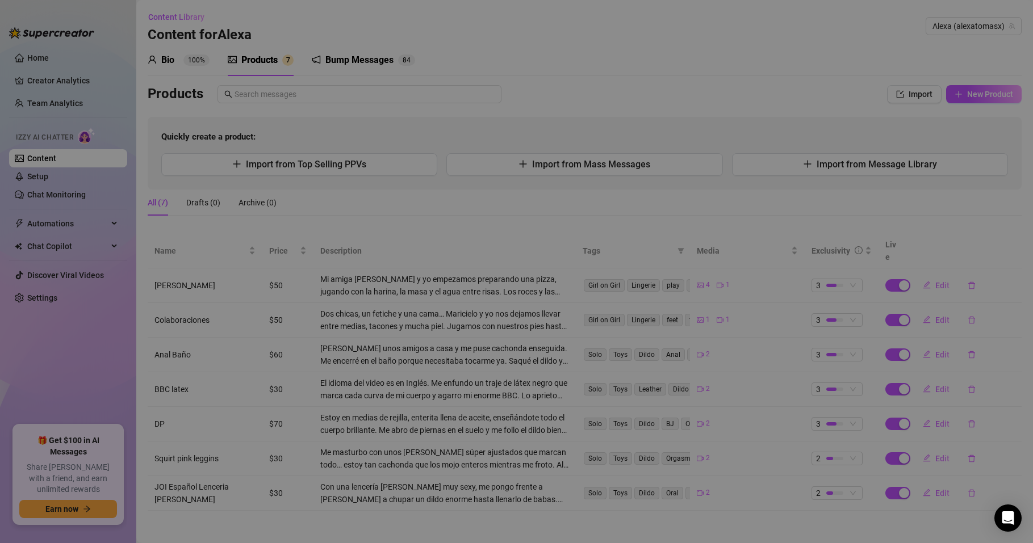
type textarea "Type your message here..."
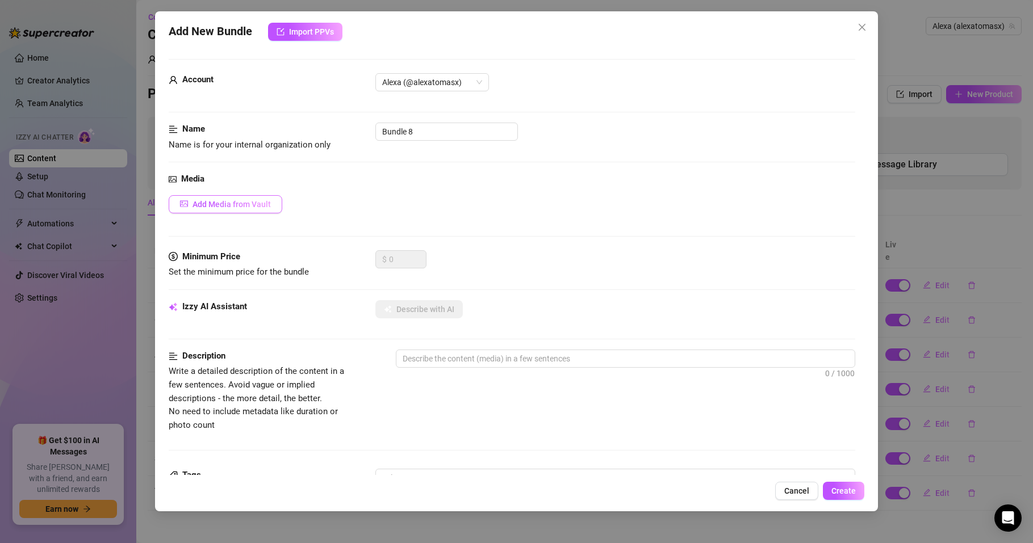
click at [244, 202] on span "Add Media from Vault" at bounding box center [231, 204] width 78 height 9
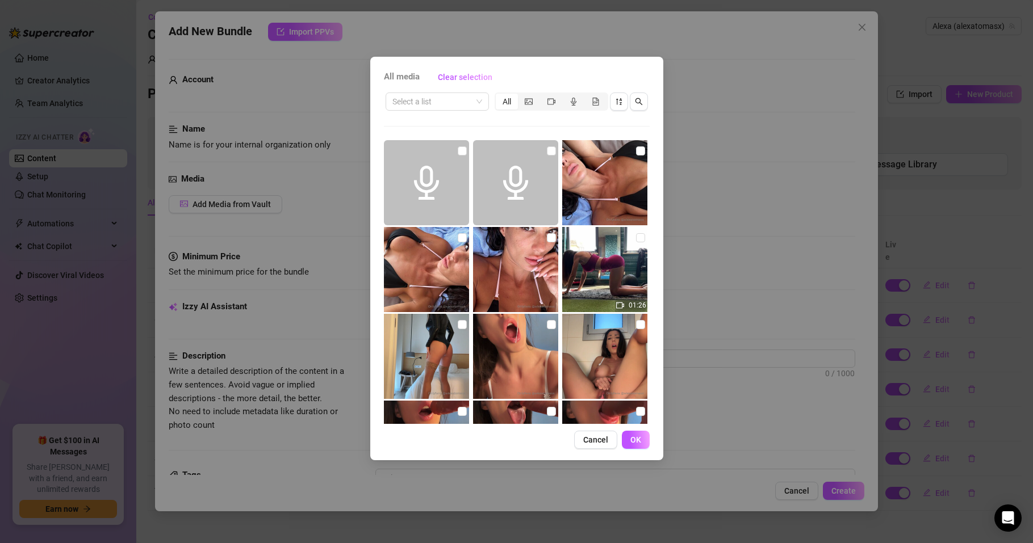
click at [509, 102] on div "All" at bounding box center [507, 102] width 22 height 16
click at [498, 95] on input "All" at bounding box center [498, 95] width 0 height 0
click at [595, 438] on span "Cancel" at bounding box center [595, 439] width 25 height 9
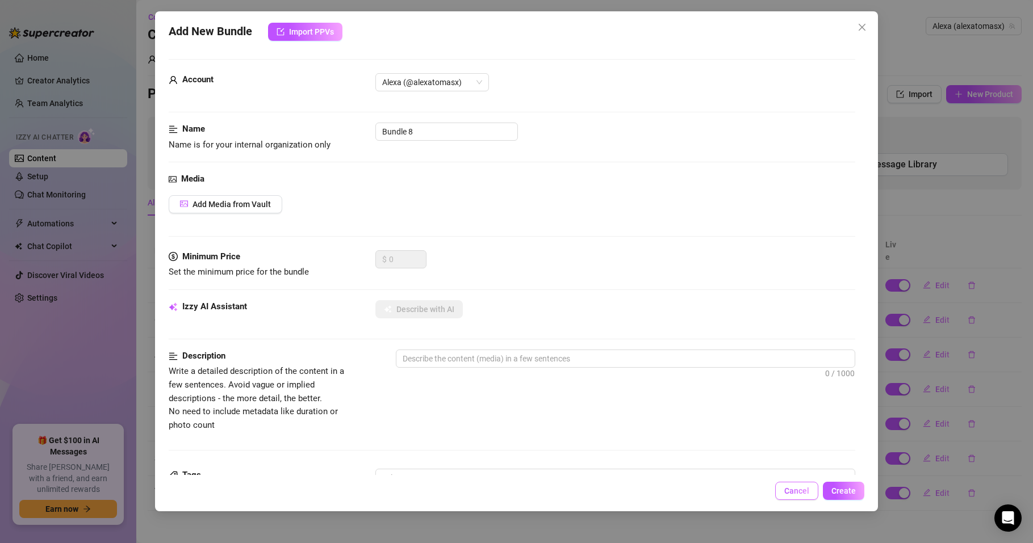
click at [795, 487] on span "Cancel" at bounding box center [796, 491] width 25 height 9
